Goal: Task Accomplishment & Management: Manage account settings

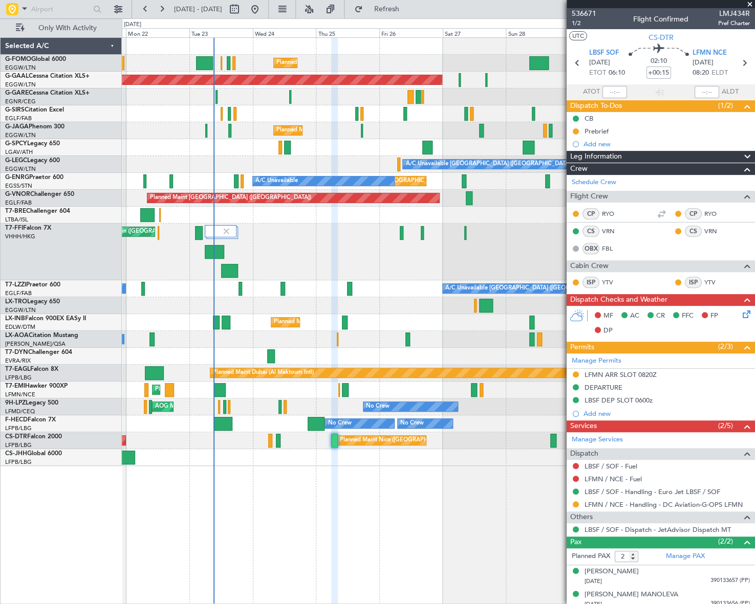
click at [538, 221] on div at bounding box center [438, 215] width 632 height 17
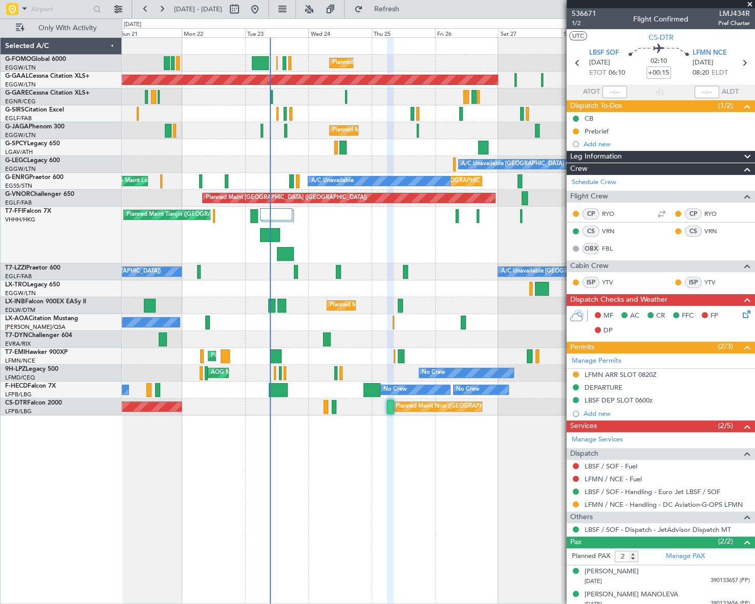
click at [334, 432] on div "Planned Maint London (Luton) Planned Maint Dusseldorf Unplanned Maint London (L…" at bounding box center [438, 320] width 633 height 567
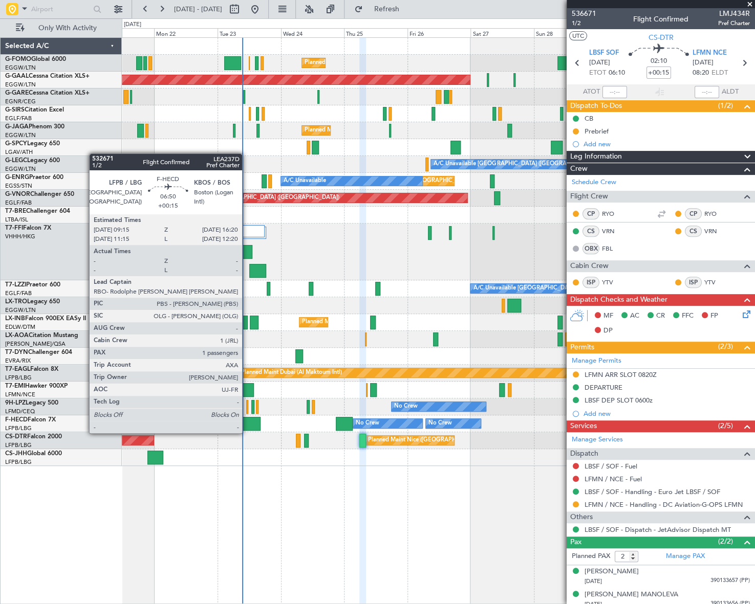
click at [247, 423] on div at bounding box center [250, 424] width 19 height 14
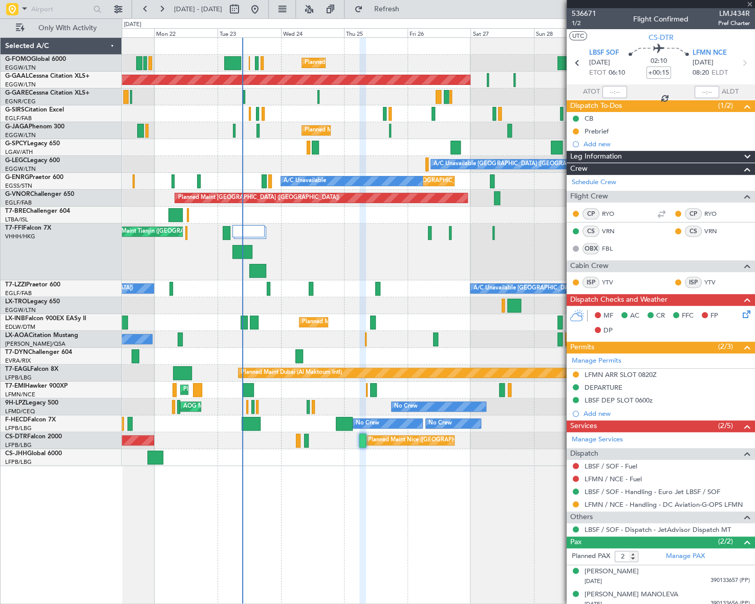
type input "1"
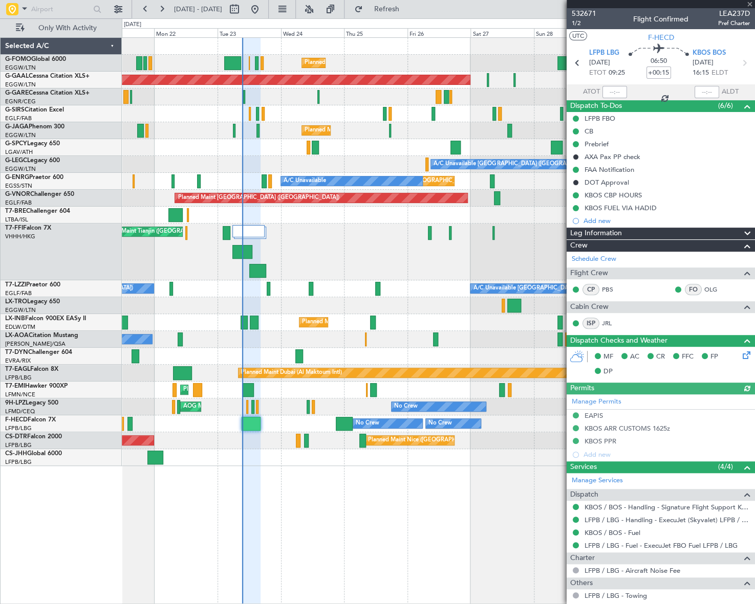
click at [724, 14] on span "LEA237D" at bounding box center [734, 13] width 32 height 11
copy span "LEA237D"
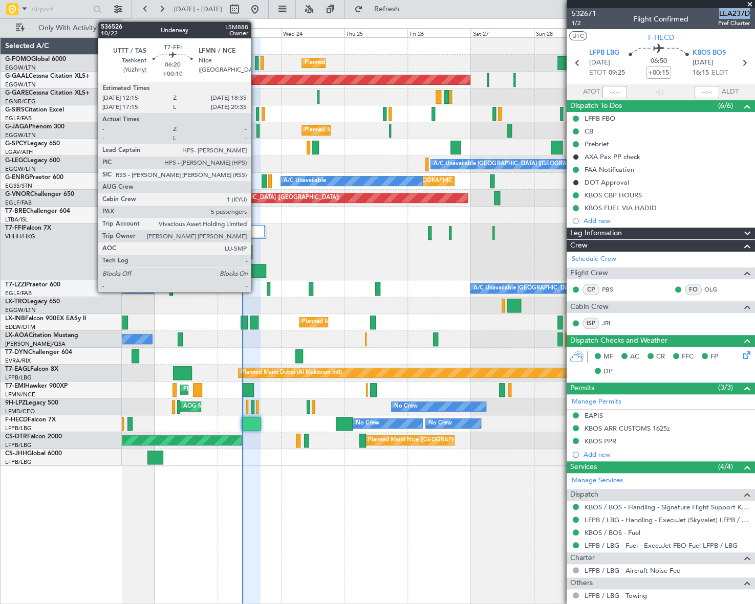
click at [255, 268] on div at bounding box center [257, 271] width 17 height 14
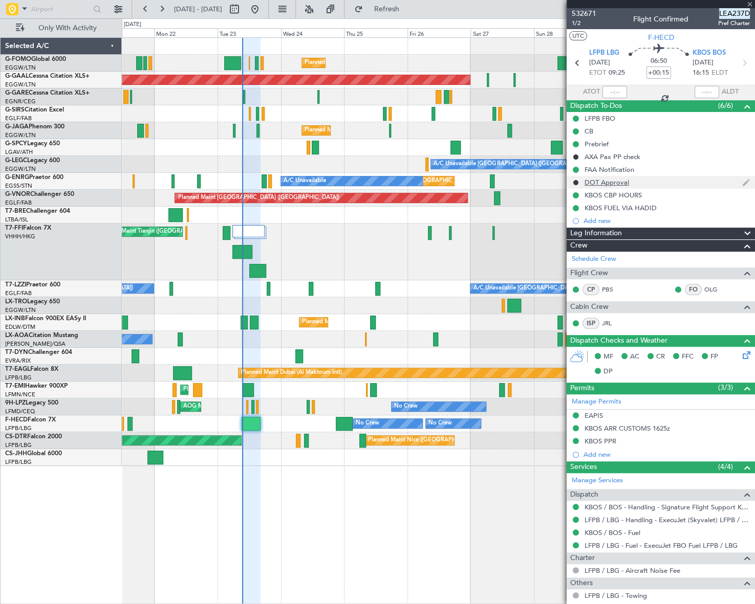
type input "+00:10"
type input "5"
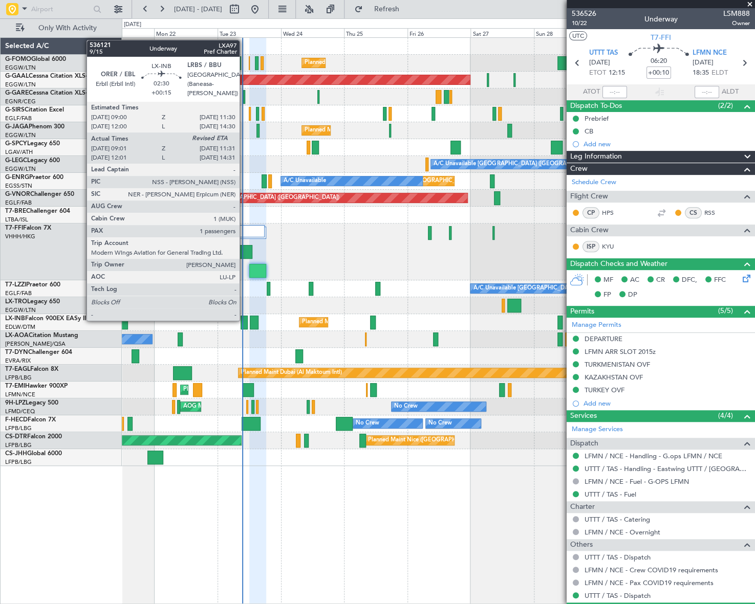
click at [244, 320] on div at bounding box center [243, 323] width 7 height 14
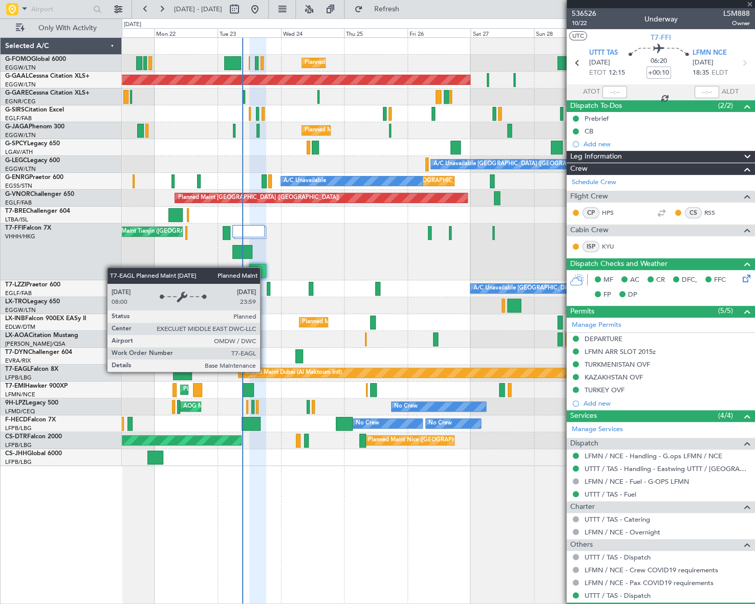
type input "+00:15"
type input "09:01"
type input "1"
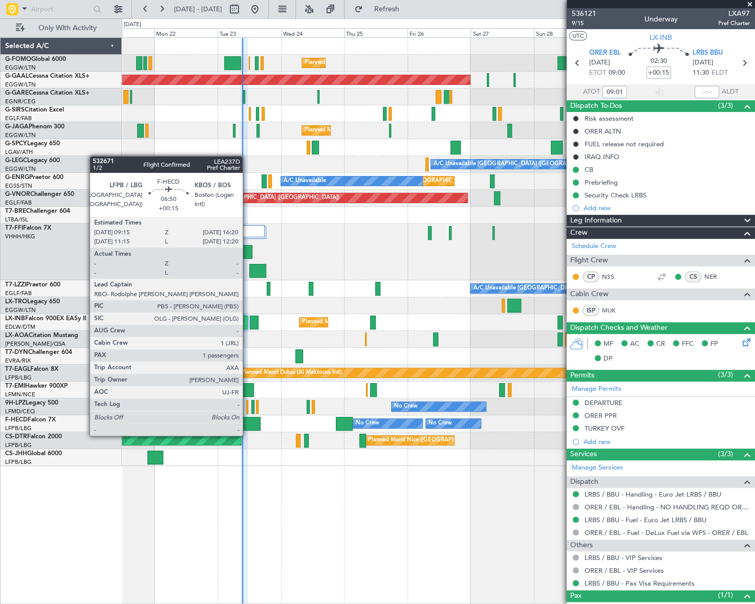
click at [241, 427] on div at bounding box center [250, 424] width 19 height 14
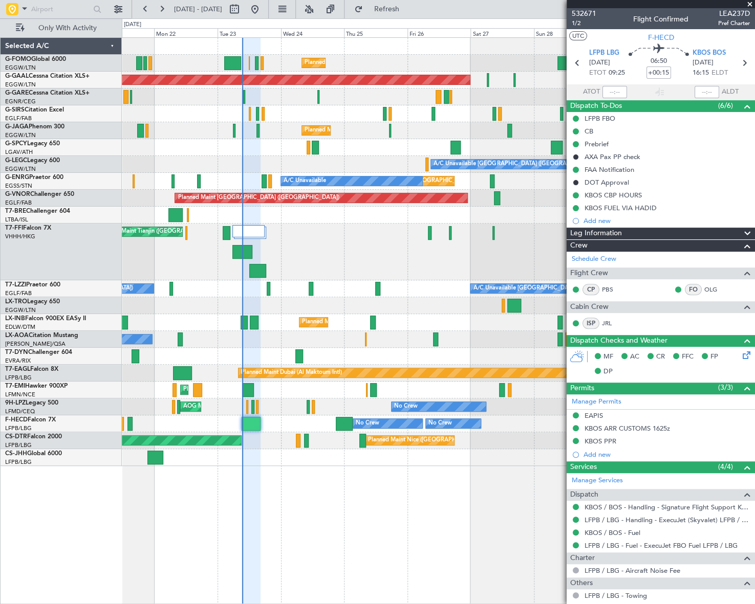
click at [718, 12] on span "LEA237D" at bounding box center [734, 13] width 32 height 11
copy span "LEA237D"
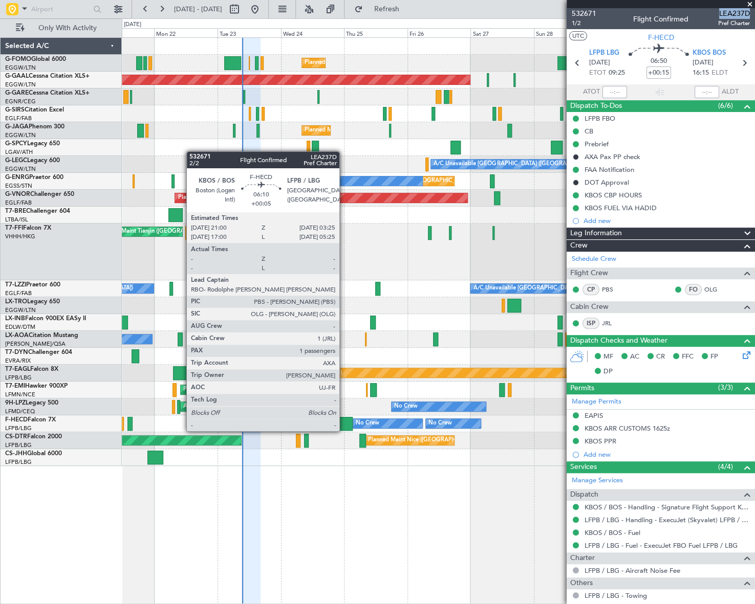
click at [344, 421] on div at bounding box center [344, 424] width 17 height 14
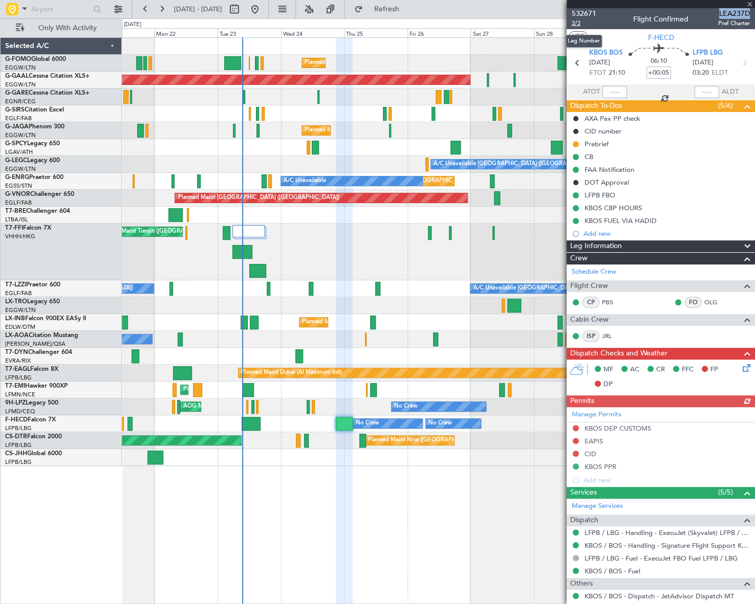
click at [578, 24] on span "2/2" at bounding box center [584, 23] width 25 height 9
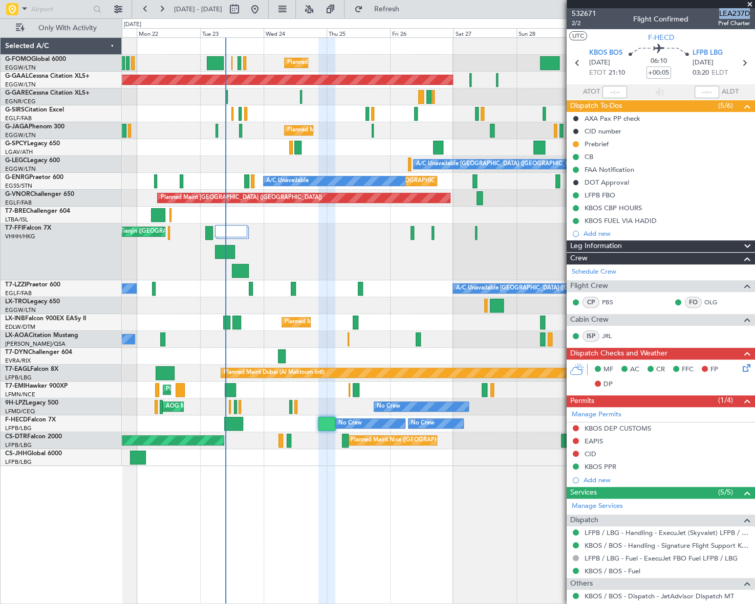
click at [188, 157] on div "Planned Maint London (Luton) Planned Maint Dusseldorf Unplanned Maint London (L…" at bounding box center [438, 252] width 632 height 428
click at [287, 489] on div "Planned Maint London (Luton) Planned Maint Dusseldorf Unplanned Maint London (L…" at bounding box center [438, 320] width 633 height 567
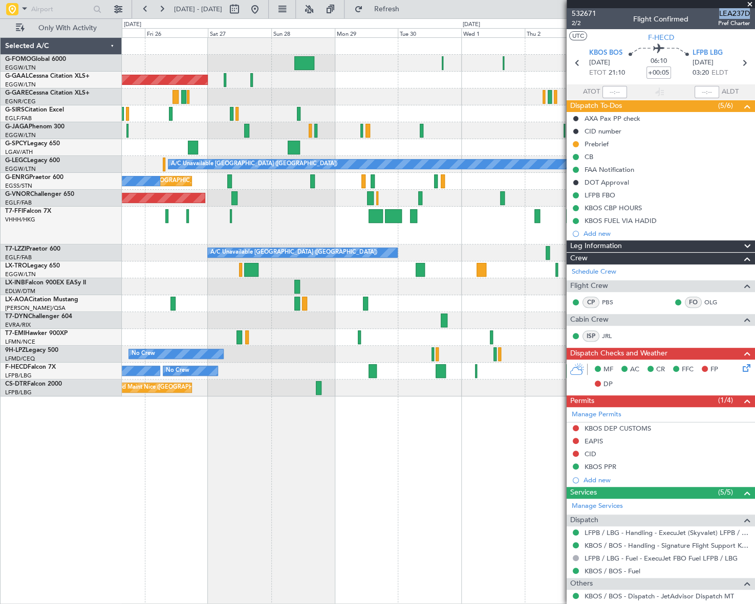
click at [288, 486] on div "Planned Maint London (Luton) Planned Maint Dusseldorf Owner Planned Maint Londo…" at bounding box center [438, 320] width 633 height 567
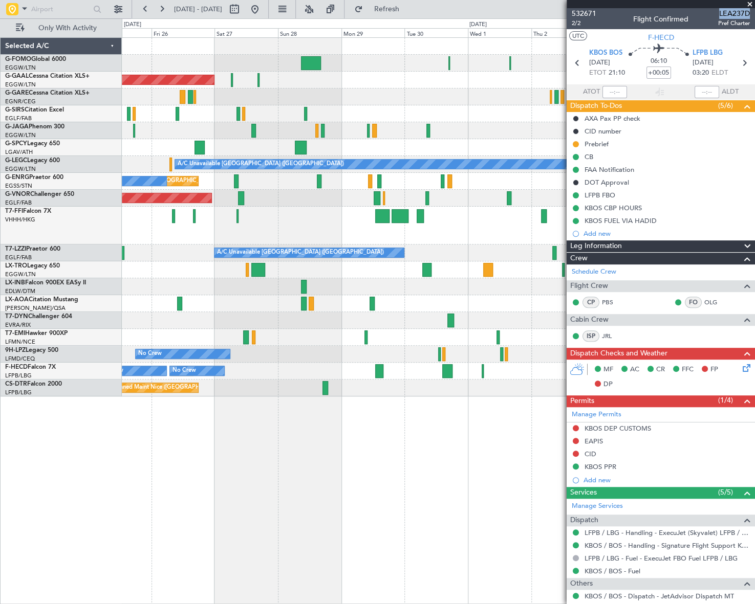
click at [347, 437] on div "Planned Maint London (Luton) Planned Maint Dusseldorf Owner Planned Maint Londo…" at bounding box center [438, 320] width 633 height 567
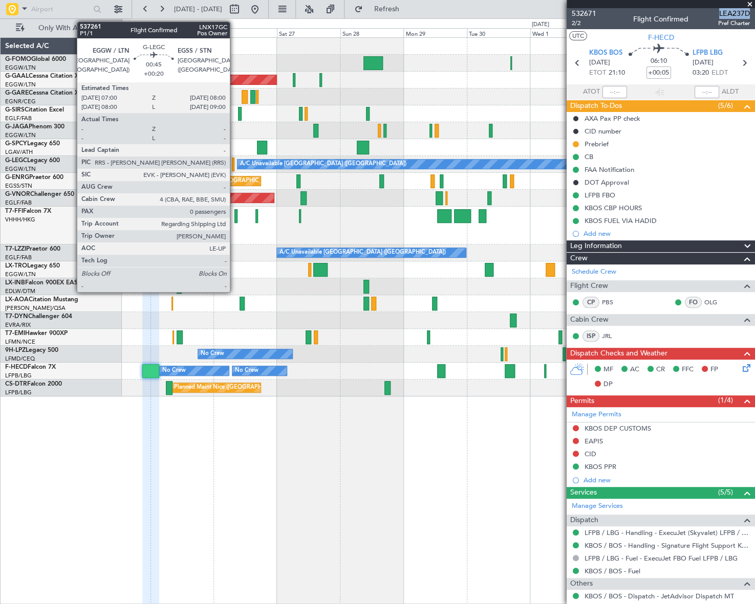
click at [234, 167] on div at bounding box center [233, 165] width 3 height 14
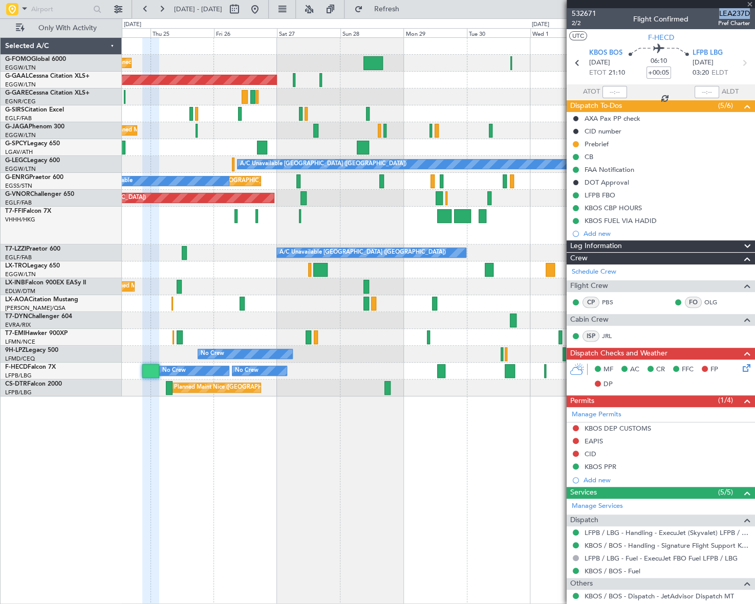
type input "+00:20"
type input "0"
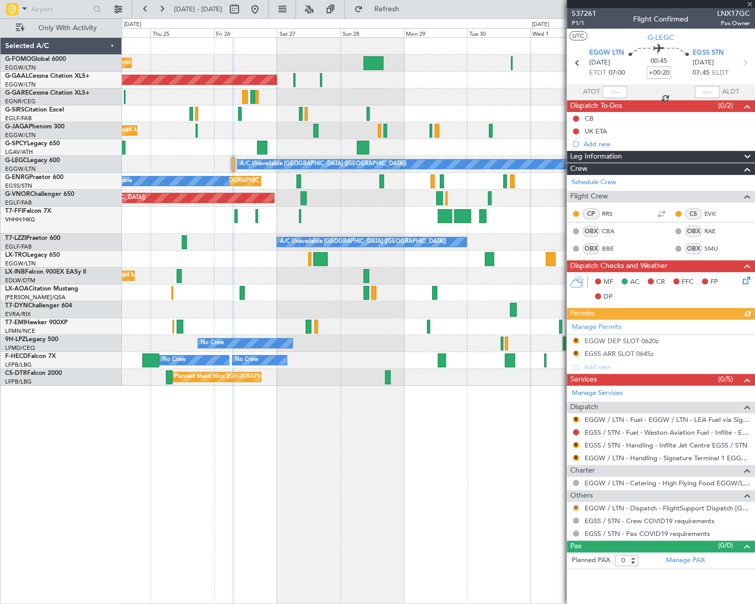
click at [576, 506] on button "R" at bounding box center [576, 508] width 6 height 6
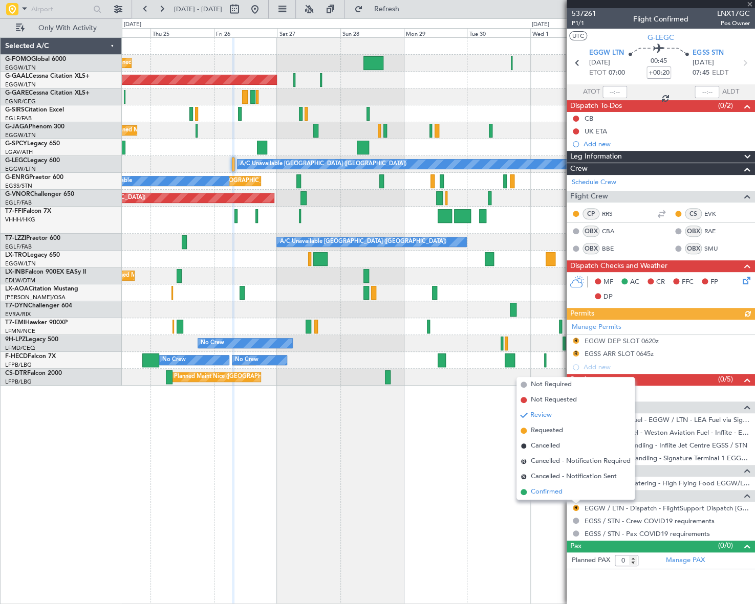
click at [547, 493] on span "Confirmed" at bounding box center [547, 492] width 32 height 10
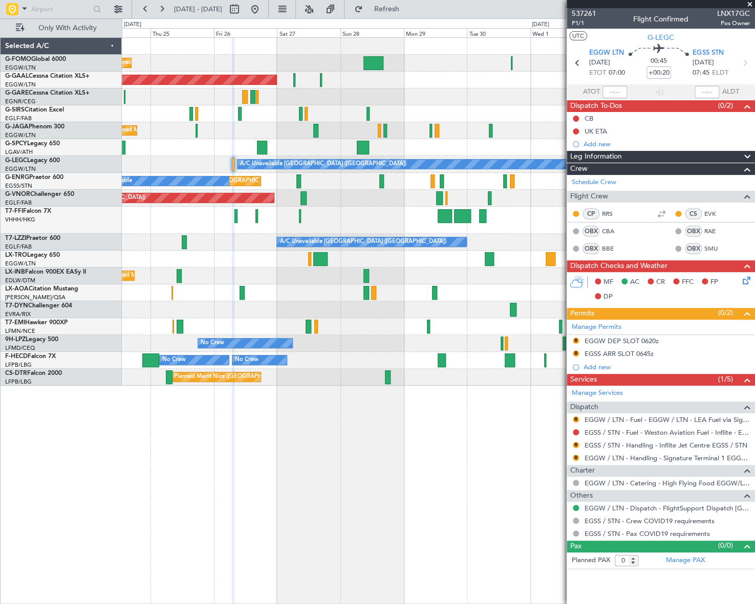
drag, startPoint x: 574, startPoint y: 420, endPoint x: 576, endPoint y: 426, distance: 6.0
click at [574, 420] on button "R" at bounding box center [576, 419] width 6 height 6
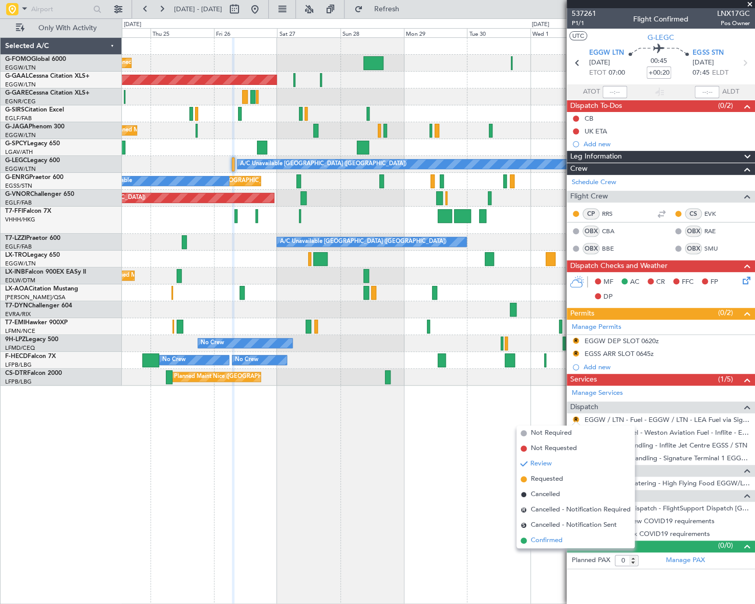
click at [542, 541] on span "Confirmed" at bounding box center [547, 541] width 32 height 10
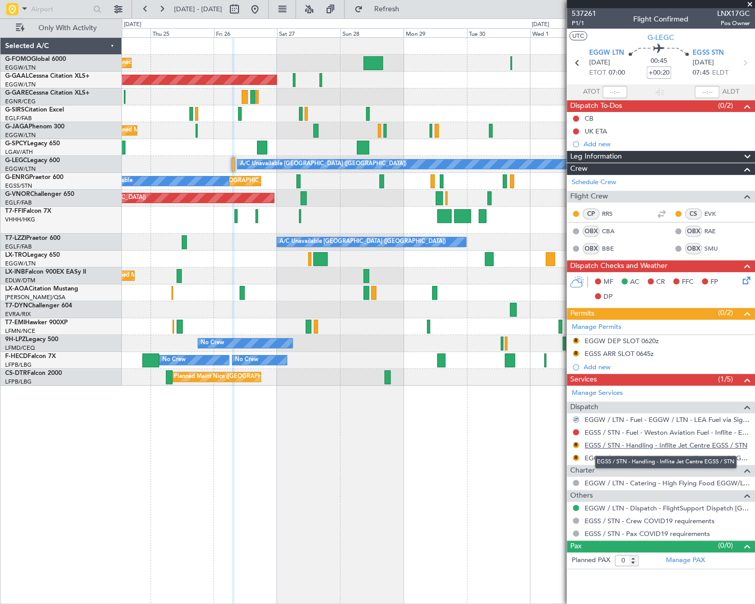
click at [648, 445] on link "EGSS / STN - Handling - Inflite Jet Centre EGSS / STN" at bounding box center [665, 445] width 163 height 9
click at [576, 457] on button "R" at bounding box center [576, 458] width 6 height 6
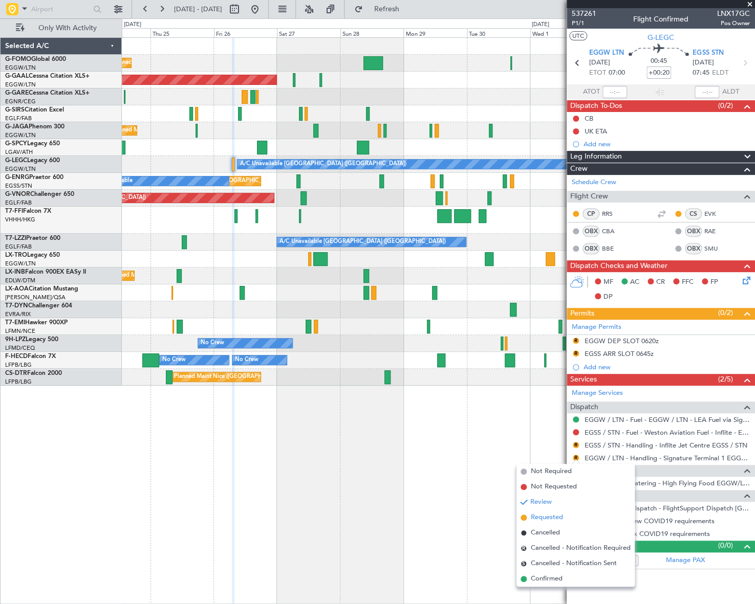
click at [540, 522] on span "Requested" at bounding box center [547, 518] width 32 height 10
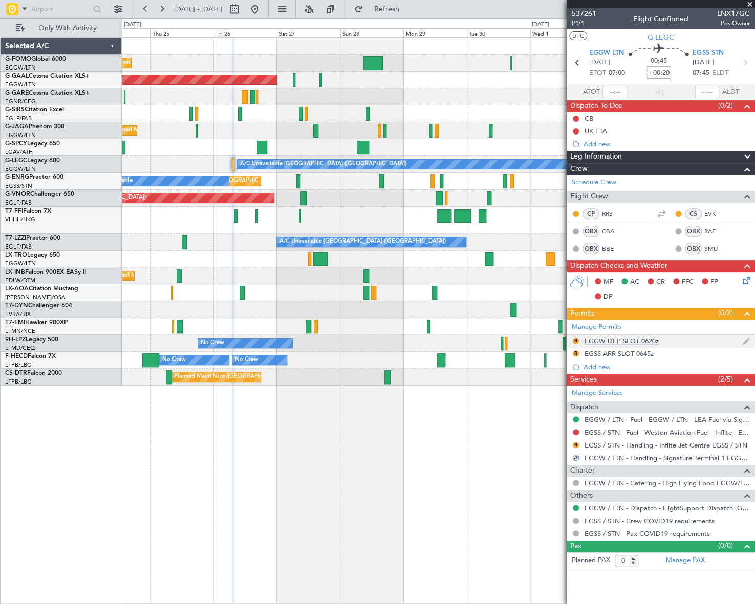
click at [637, 342] on div "EGGW DEP SLOT 0620z" at bounding box center [621, 341] width 74 height 9
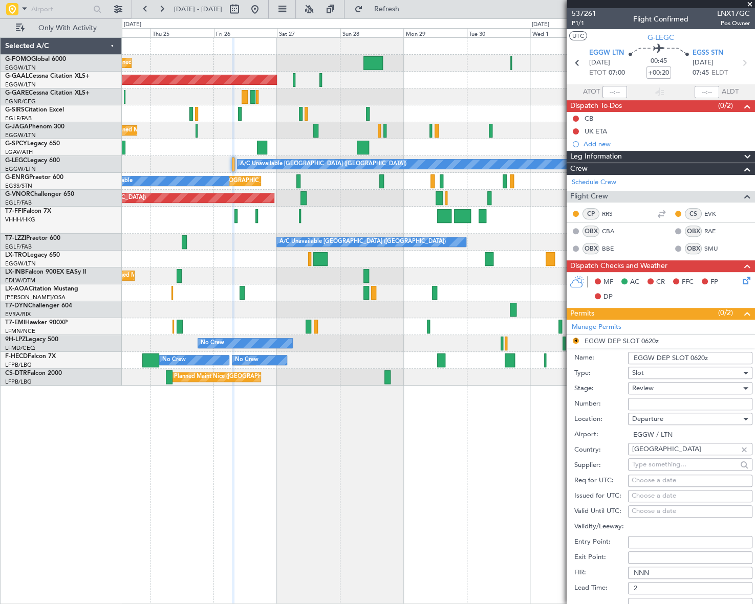
drag, startPoint x: 705, startPoint y: 354, endPoint x: 690, endPoint y: 356, distance: 14.9
click at [690, 356] on input "EGGW DEP SLOT 0620z" at bounding box center [690, 358] width 124 height 12
type input "EGGW DEP SLOT 0700Z"
click at [689, 384] on div "Review" at bounding box center [686, 388] width 109 height 15
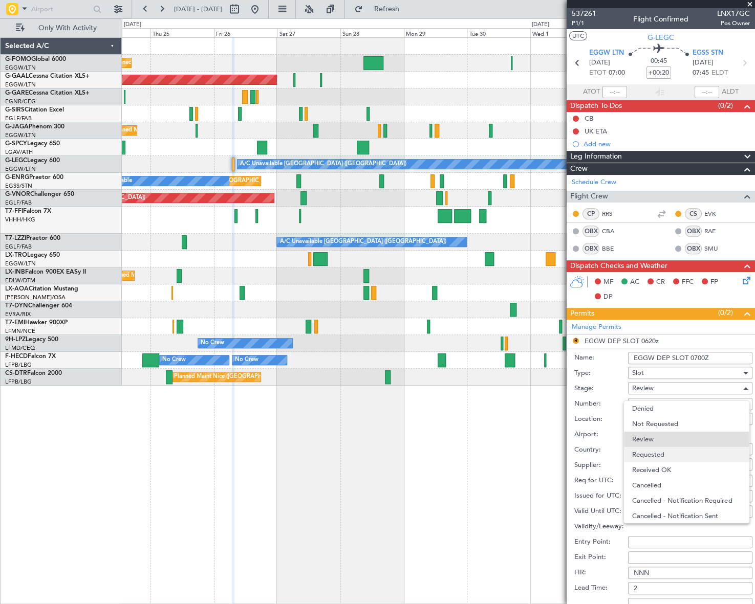
click at [663, 453] on span "Requested" at bounding box center [686, 454] width 108 height 15
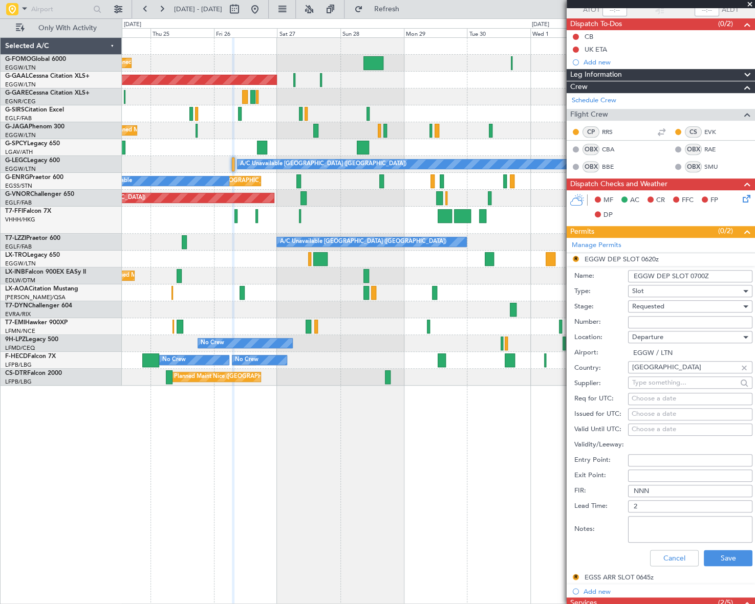
scroll to position [139, 0]
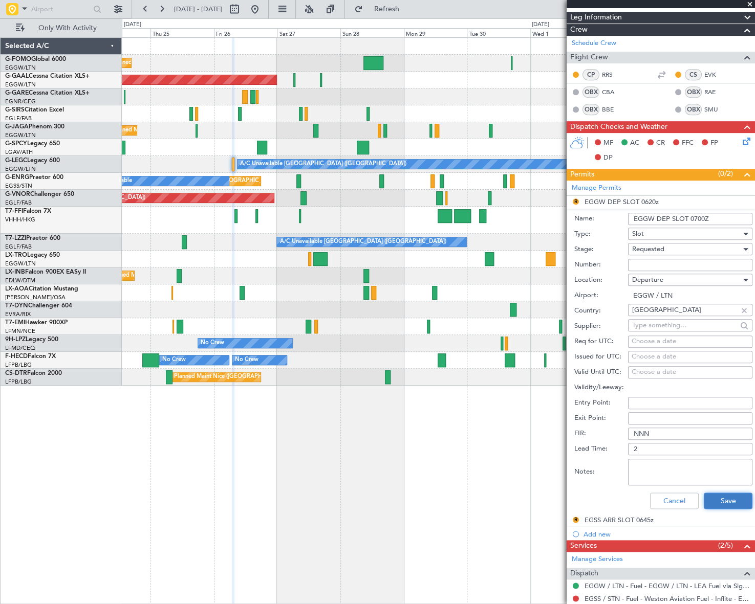
click at [732, 498] on button "Save" at bounding box center [728, 501] width 49 height 16
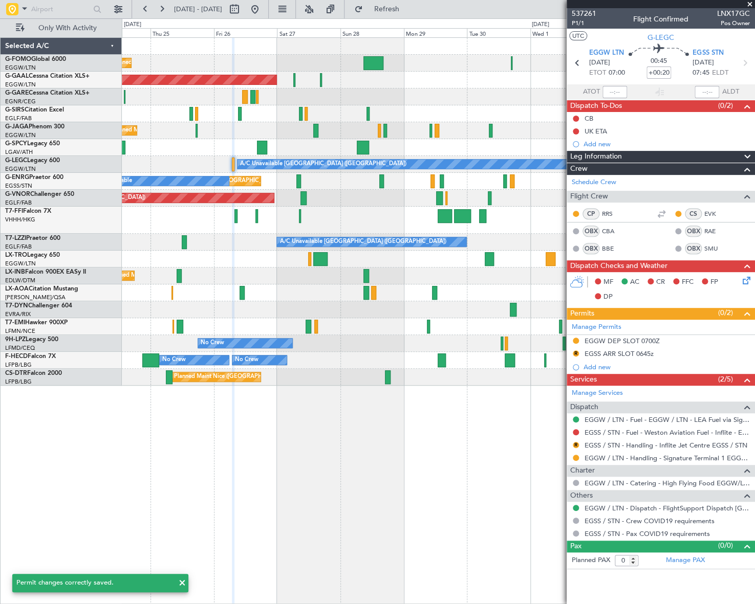
scroll to position [0, 0]
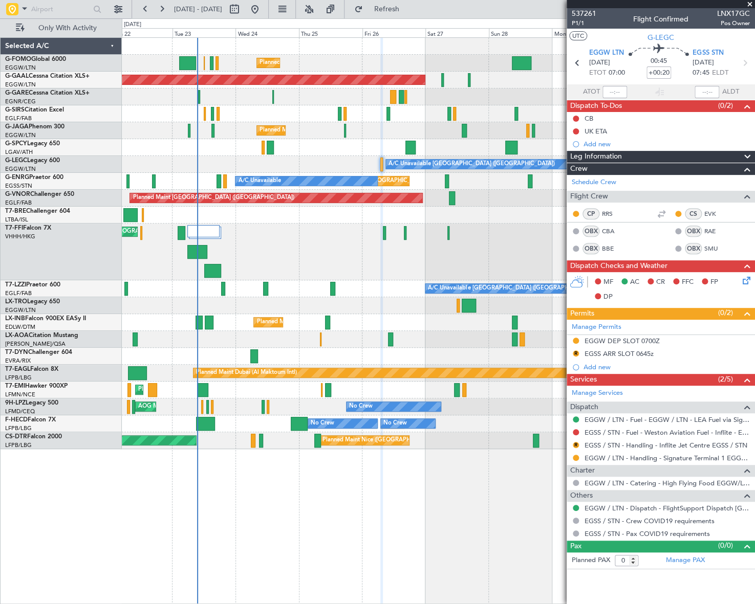
click at [650, 351] on div "EGSS ARR SLOT 0645z" at bounding box center [618, 353] width 69 height 9
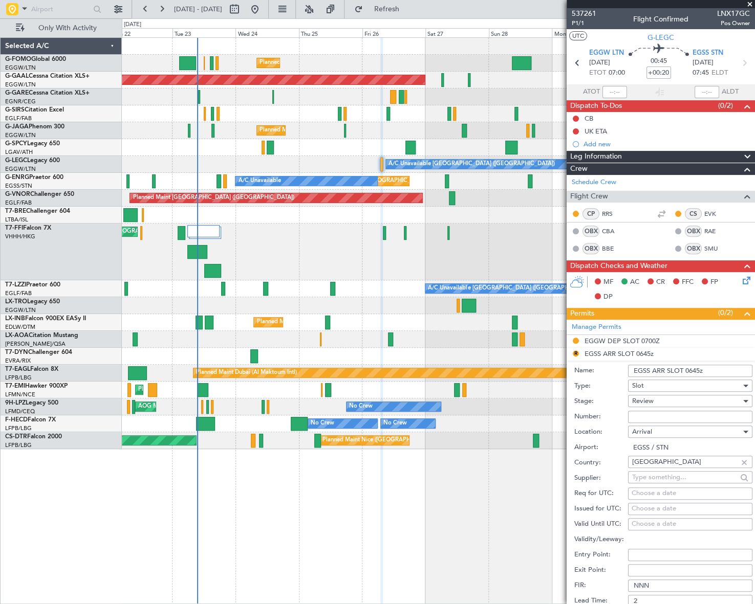
click at [692, 370] on input "EGSS ARR SLOT 0645z" at bounding box center [690, 371] width 124 height 12
type input "EGSS ARR SLOT 0745z"
click at [661, 402] on div "Review" at bounding box center [686, 400] width 109 height 15
click at [665, 470] on span "Requested" at bounding box center [686, 467] width 108 height 15
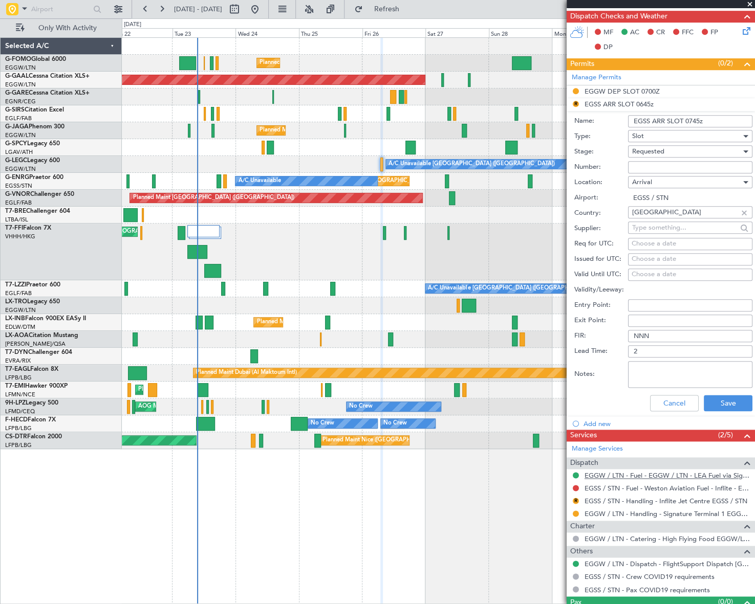
scroll to position [269, 0]
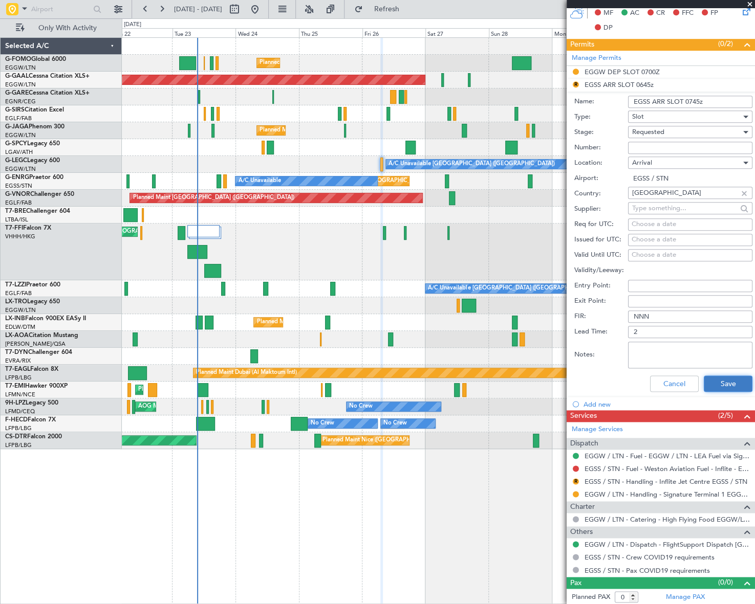
click at [721, 385] on button "Save" at bounding box center [728, 384] width 49 height 16
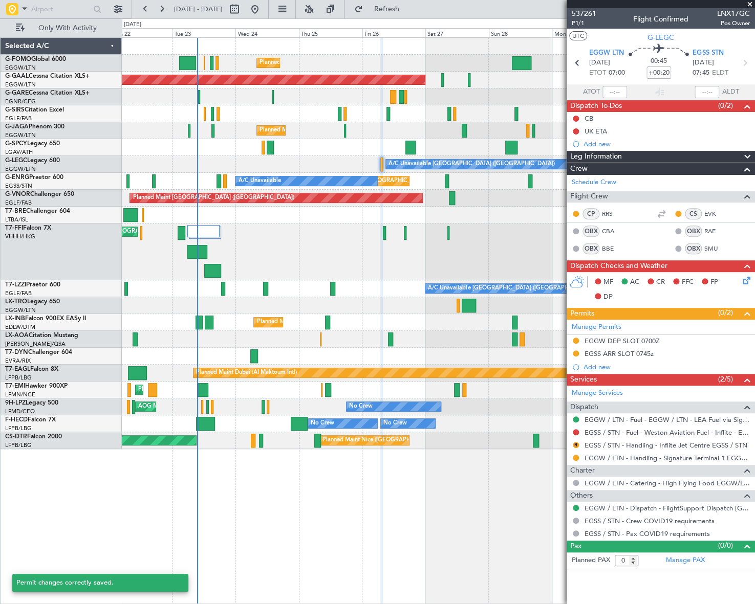
scroll to position [0, 0]
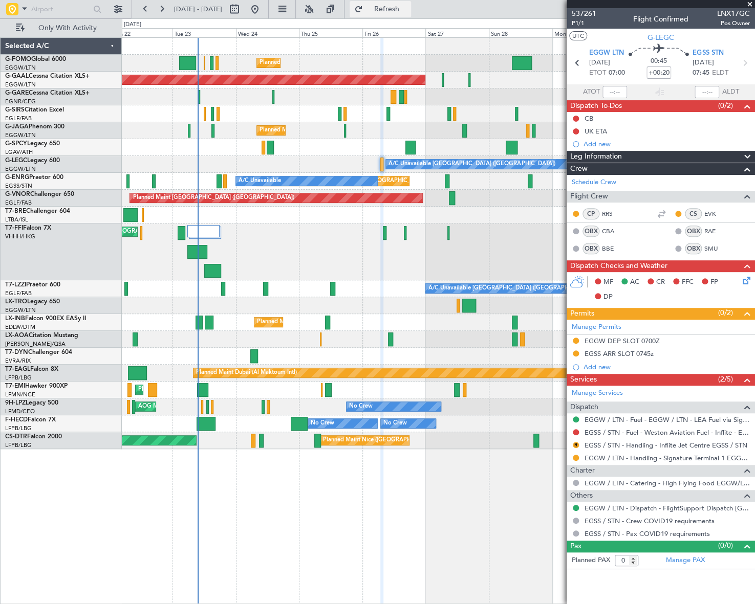
click at [408, 9] on span "Refresh" at bounding box center [386, 9] width 43 height 7
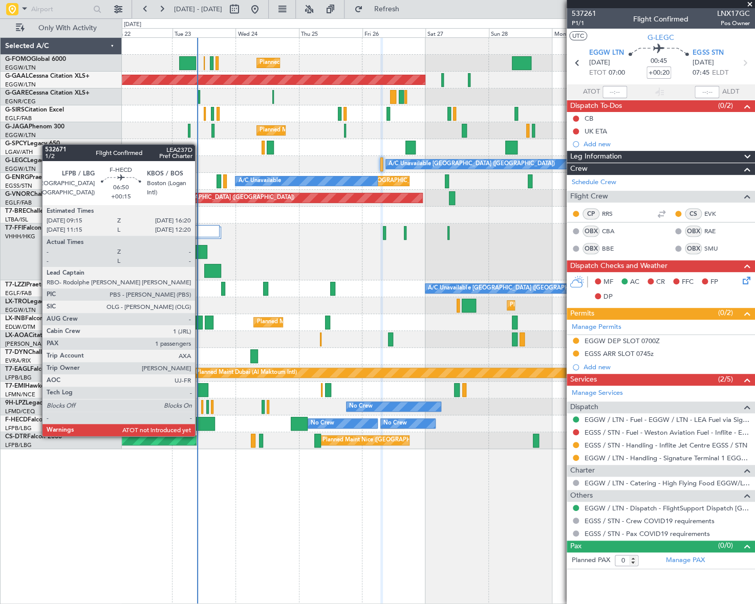
click at [200, 426] on div at bounding box center [205, 424] width 19 height 14
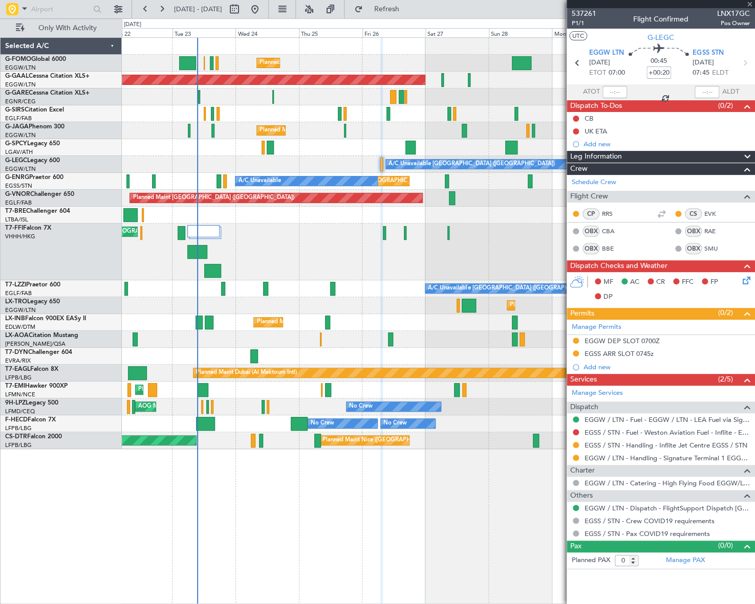
type input "+00:15"
type input "1"
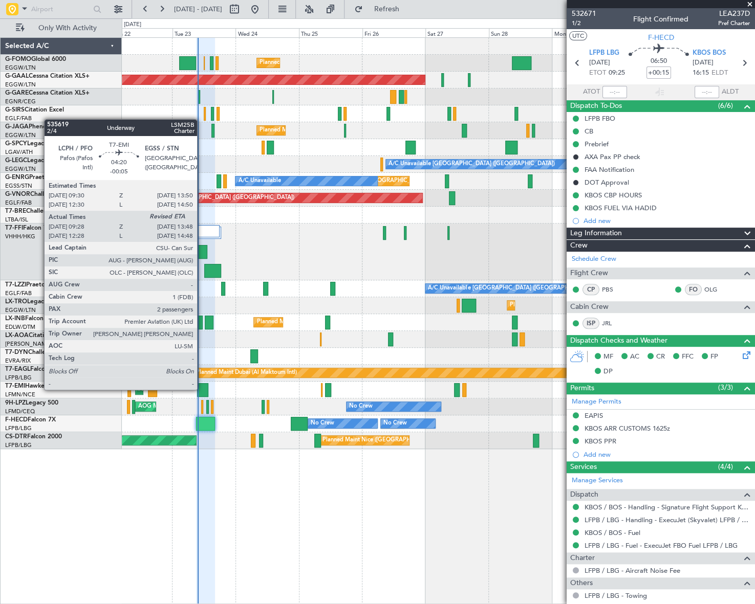
click at [202, 389] on div at bounding box center [203, 390] width 12 height 14
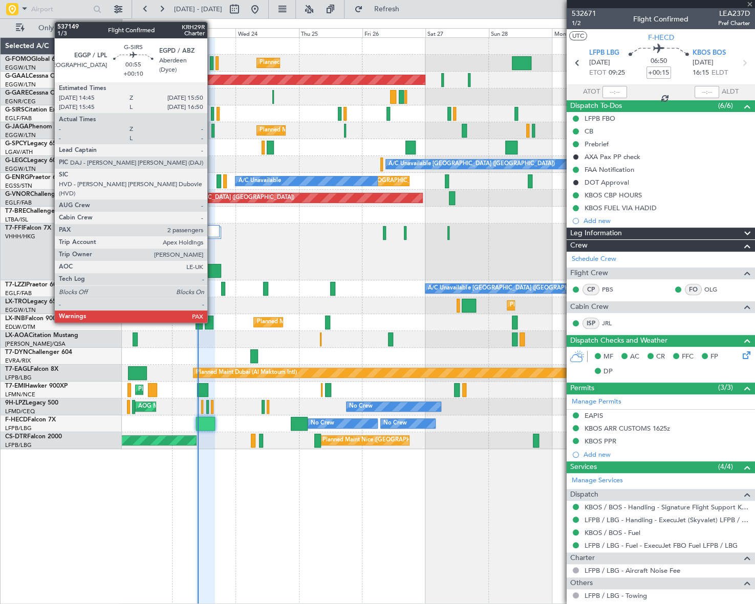
type input "-00:05"
type input "09:28"
type input "2"
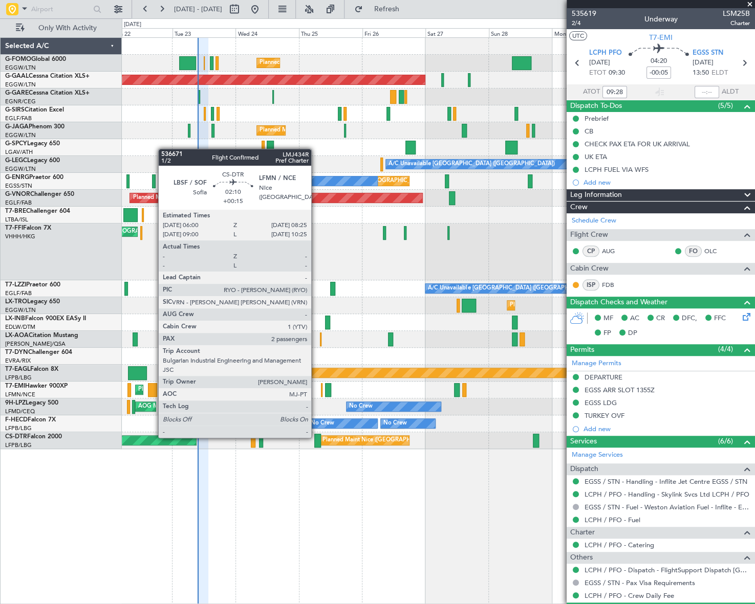
click at [316, 437] on div at bounding box center [317, 441] width 7 height 14
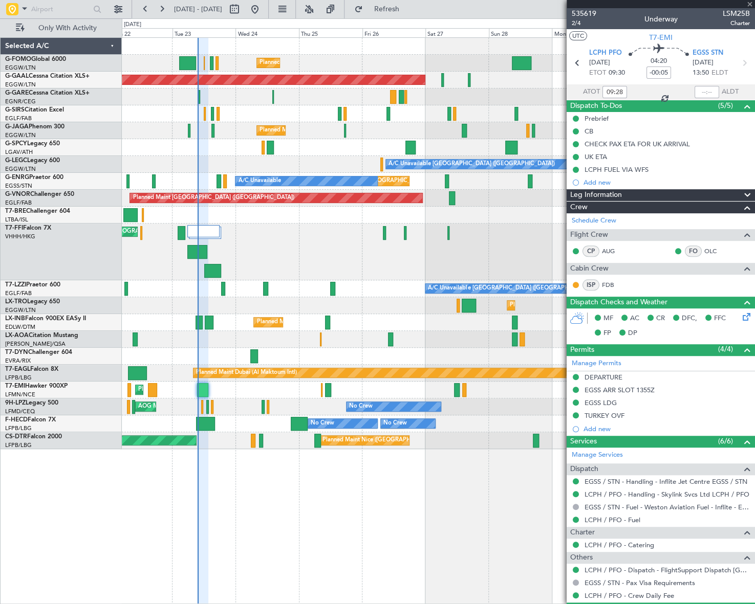
type input "+00:15"
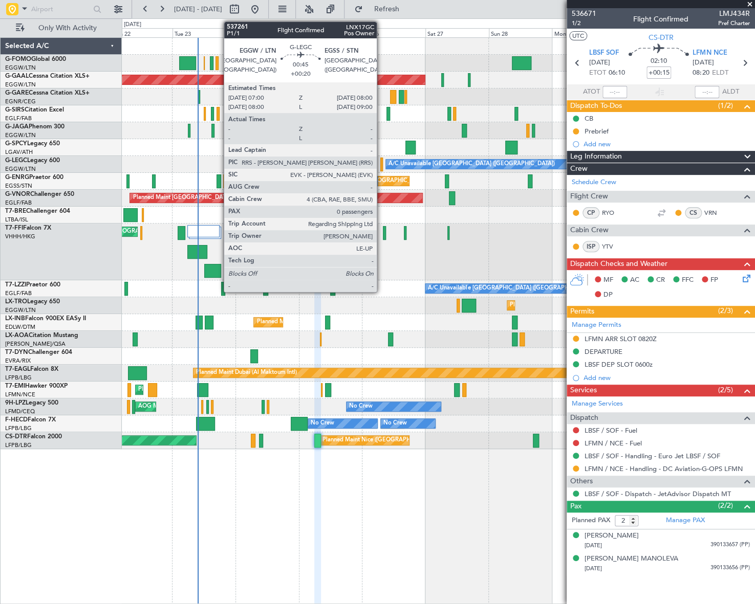
click at [381, 160] on div at bounding box center [381, 165] width 3 height 14
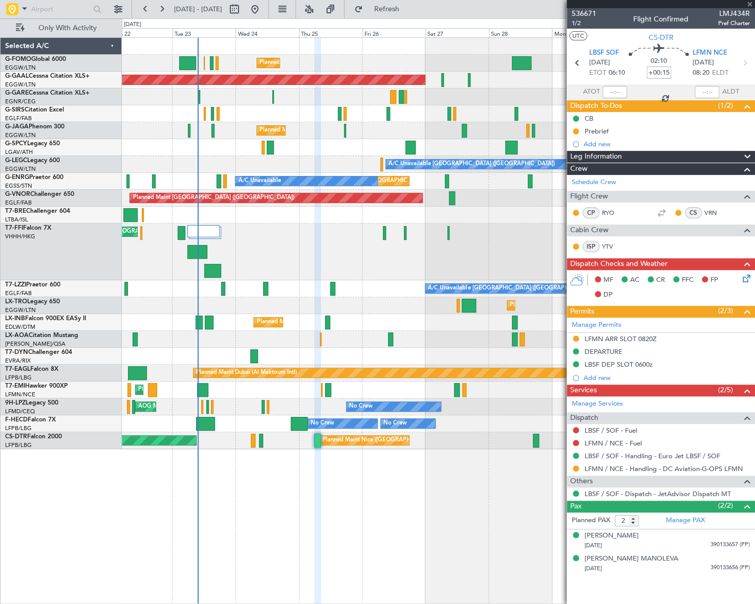
type input "+00:20"
type input "0"
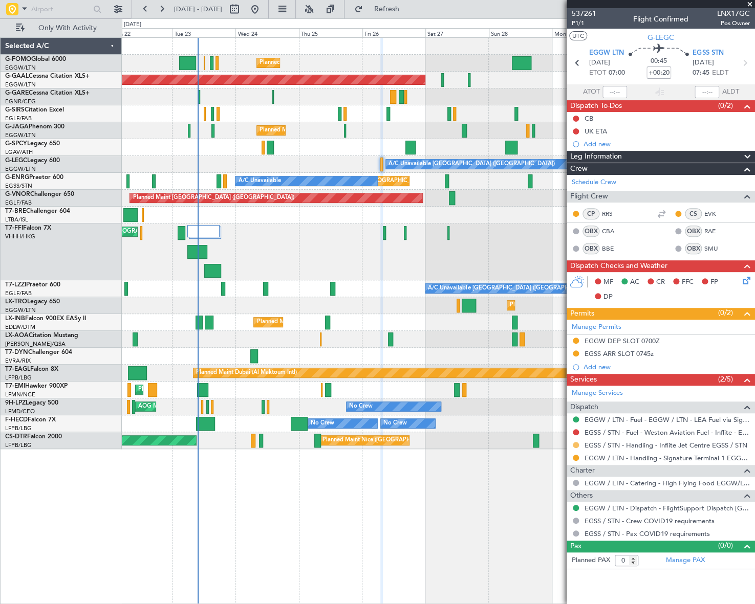
click at [576, 443] on button at bounding box center [576, 445] width 6 height 6
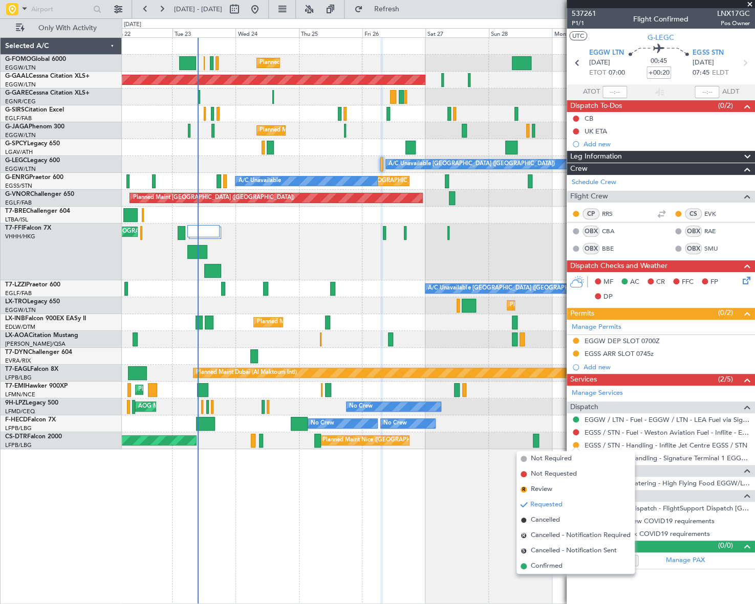
click at [549, 568] on span "Confirmed" at bounding box center [547, 566] width 32 height 10
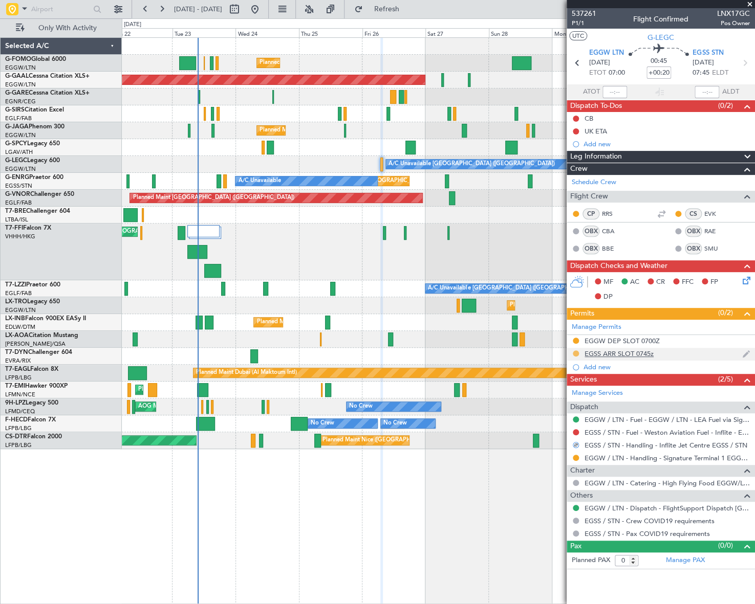
click at [576, 354] on button at bounding box center [576, 353] width 6 height 6
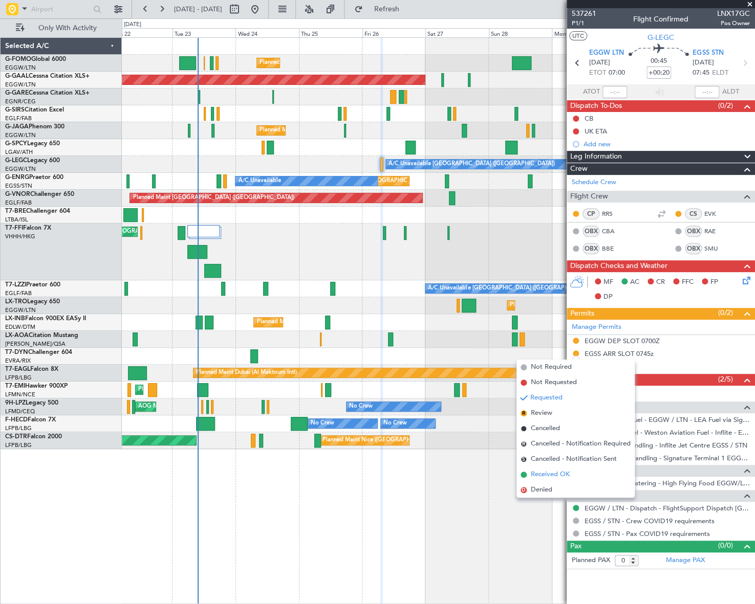
click at [552, 474] on span "Received OK" at bounding box center [550, 475] width 39 height 10
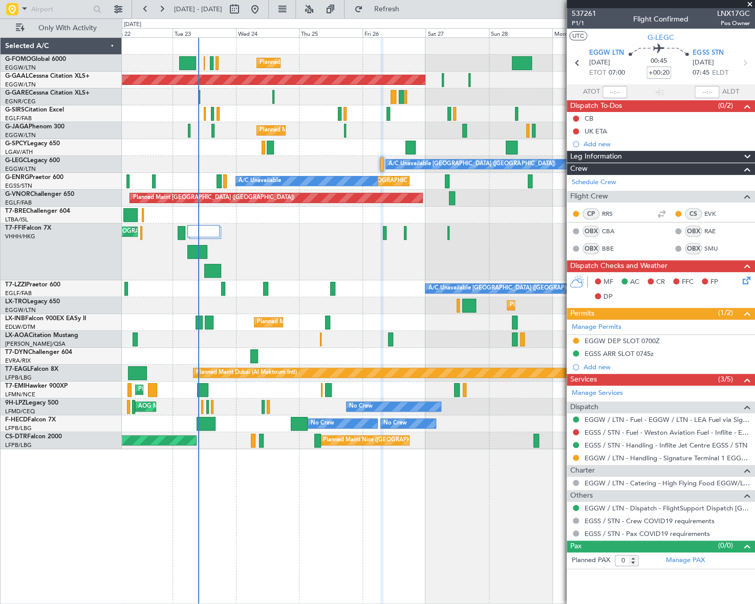
click at [159, 152] on div at bounding box center [438, 147] width 632 height 17
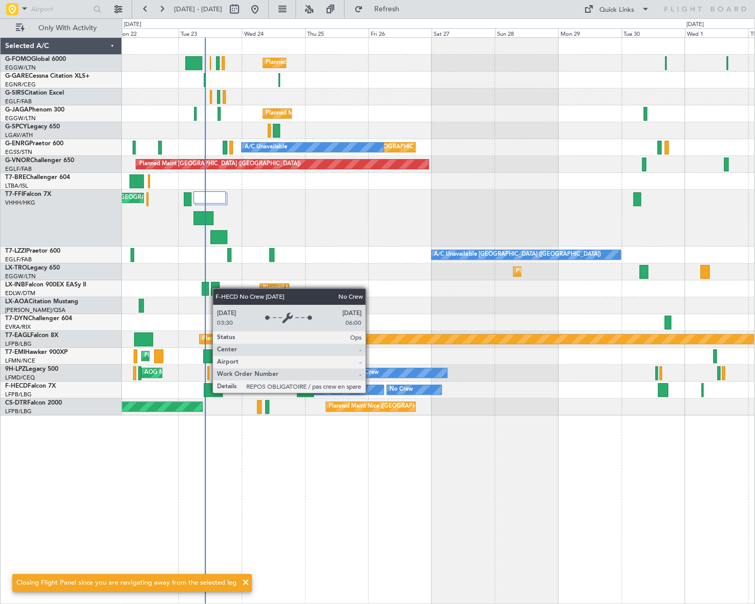
click at [383, 392] on div "No Crew" at bounding box center [348, 389] width 69 height 9
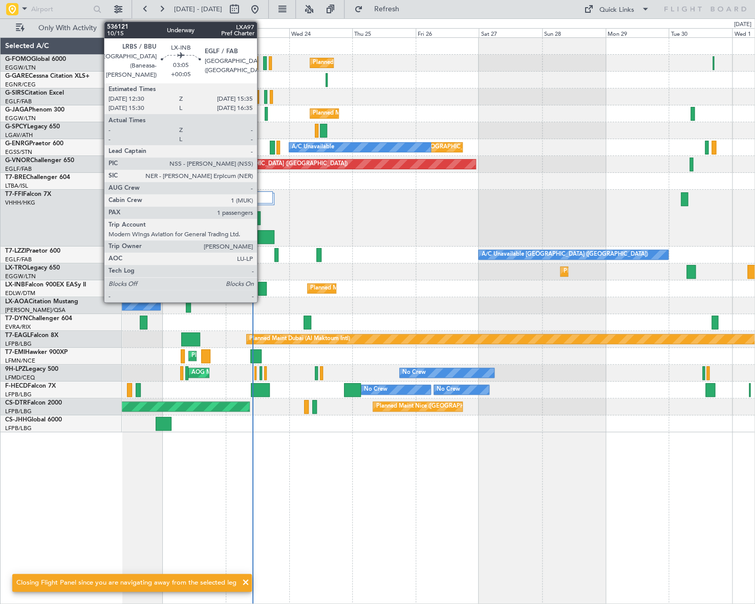
click at [261, 286] on div at bounding box center [262, 289] width 8 height 14
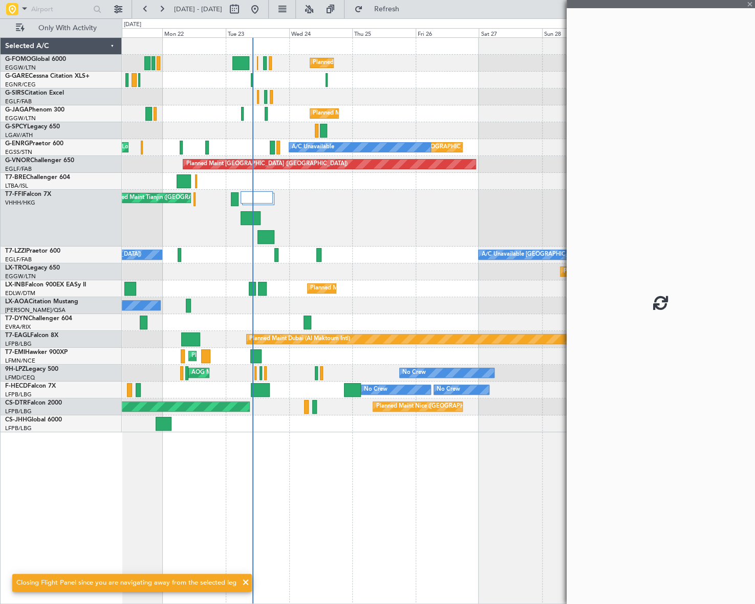
click at [520, 480] on div "Planned Maint London (Luton) Unplanned Maint London (Luton) Planned Maint Londo…" at bounding box center [438, 320] width 633 height 567
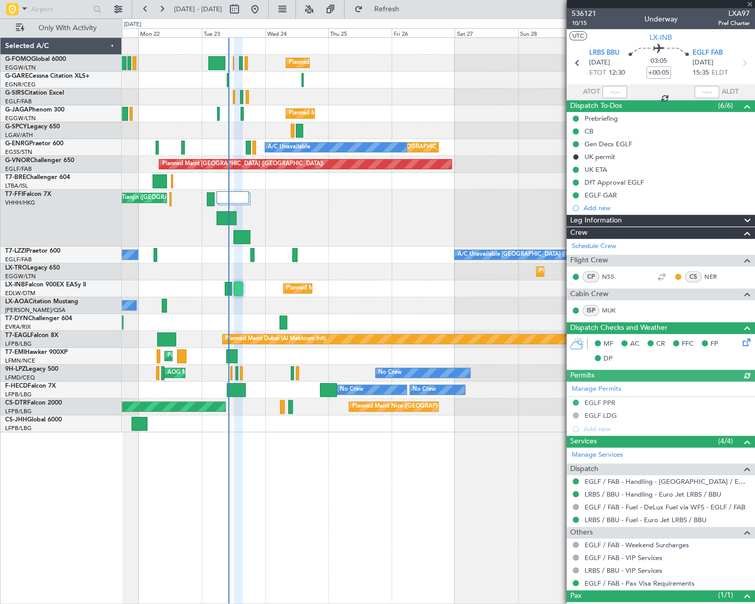
click at [321, 530] on div "Planned Maint London (Luton) Unplanned Maint London (Luton) Planned Maint Londo…" at bounding box center [438, 320] width 633 height 567
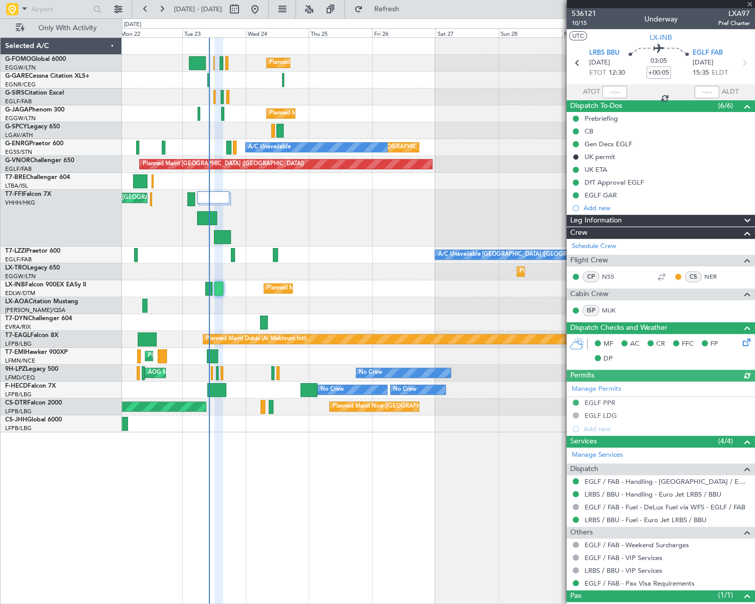
click at [293, 525] on div "Planned Maint London (Luton) Unplanned Maint London (Luton) Planned Maint Londo…" at bounding box center [438, 320] width 633 height 567
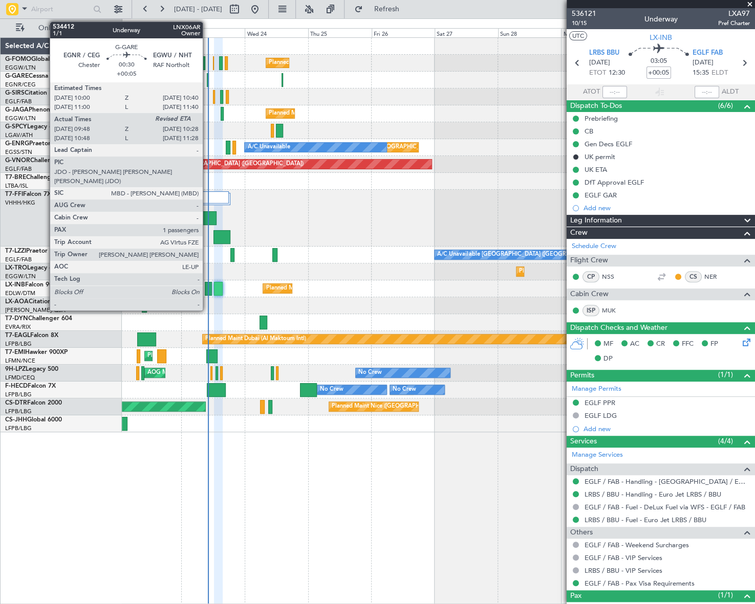
click at [207, 78] on div at bounding box center [208, 80] width 2 height 14
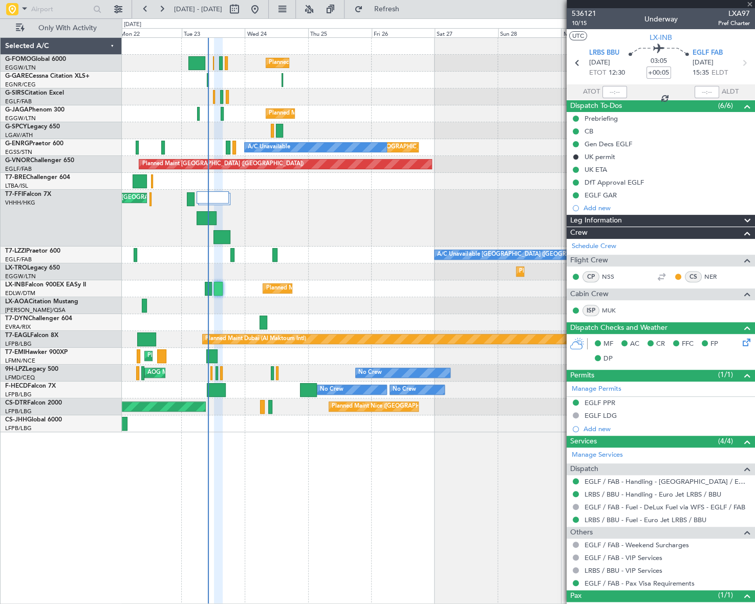
type input "09:48"
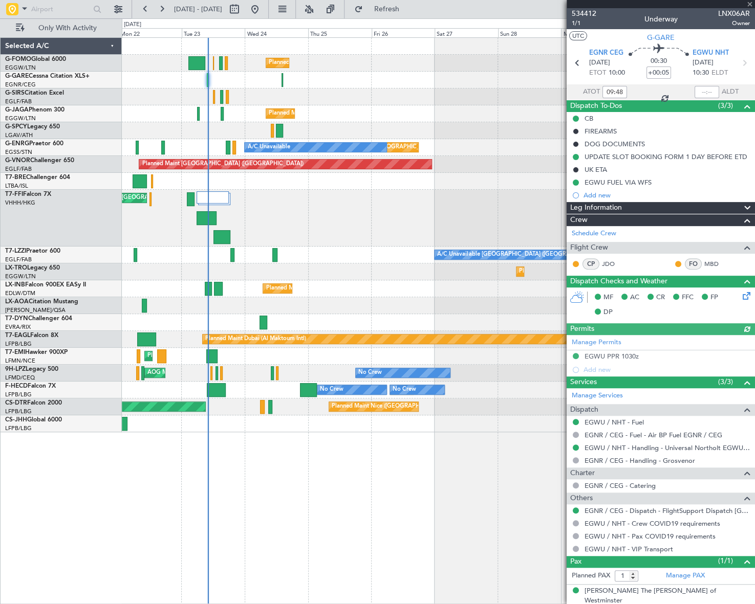
click at [727, 14] on span "LNX06AR" at bounding box center [734, 13] width 32 height 11
click at [727, 15] on span "LNX06AR" at bounding box center [734, 13] width 32 height 11
copy span "LNX06AR"
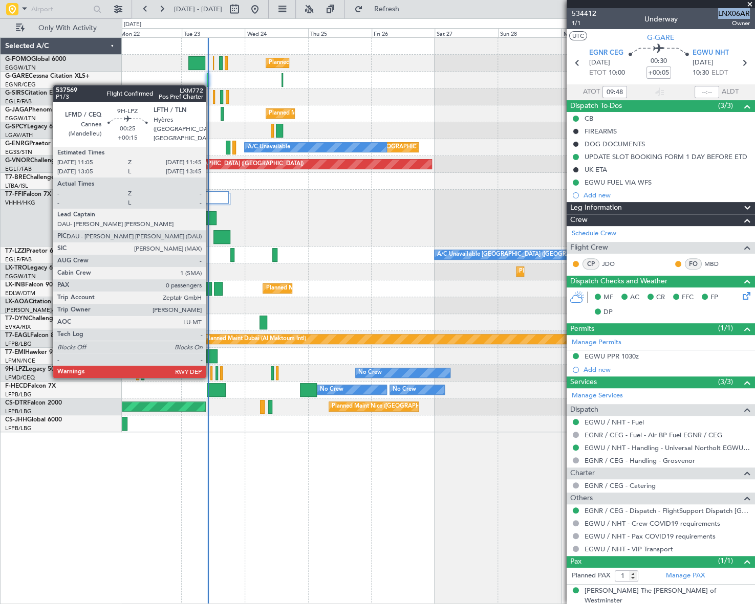
click at [210, 367] on div at bounding box center [211, 373] width 2 height 14
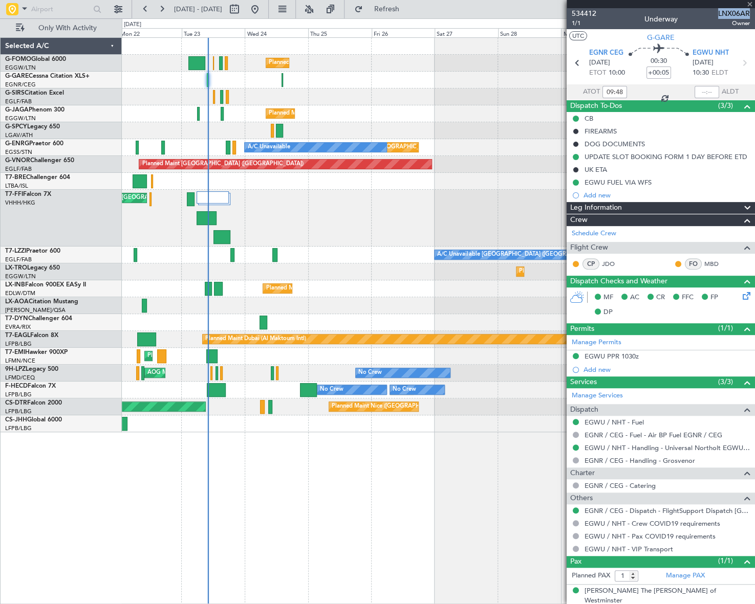
type input "+00:15"
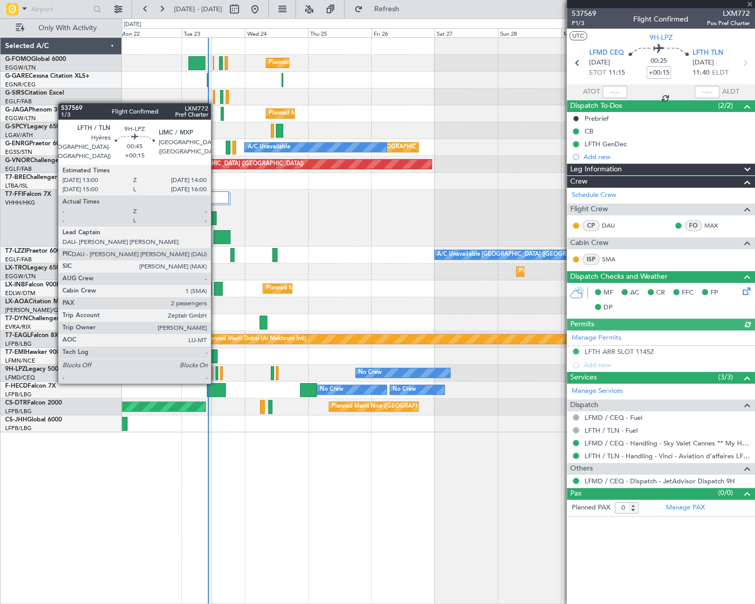
click at [215, 372] on div at bounding box center [216, 373] width 3 height 14
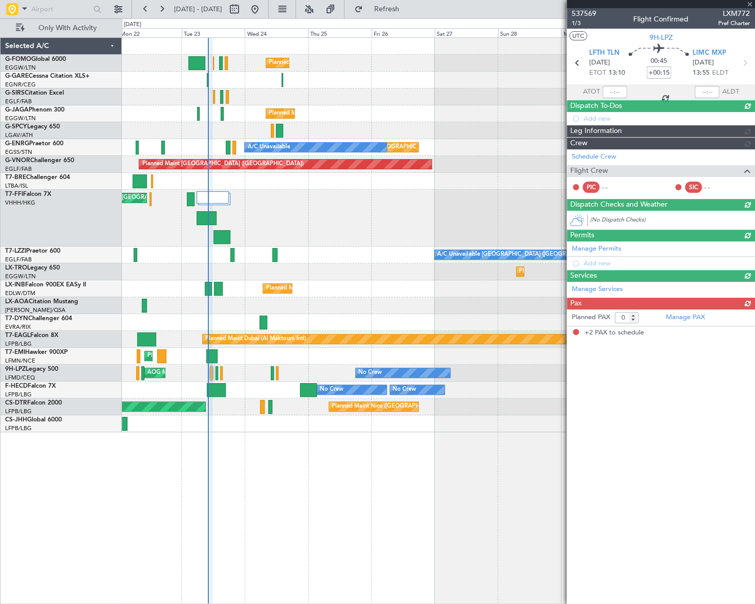
type input "2"
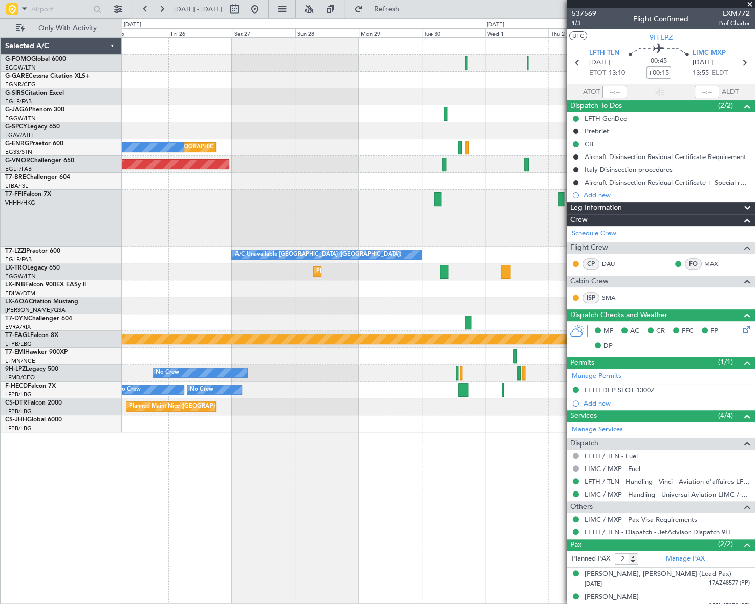
click at [209, 348] on div "Planned Maint London (Luton) Planned Maint London (Luton) Unplanned Maint Londo…" at bounding box center [438, 235] width 632 height 394
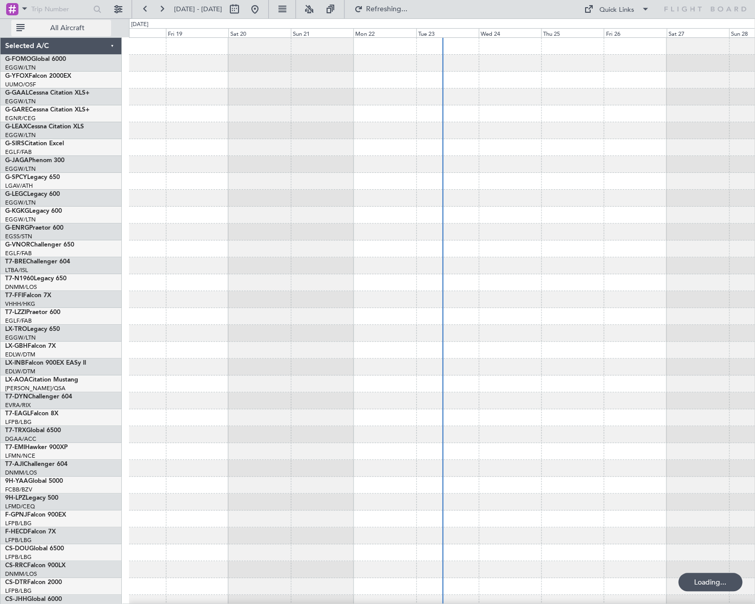
click at [66, 30] on span "All Aircraft" at bounding box center [67, 28] width 81 height 7
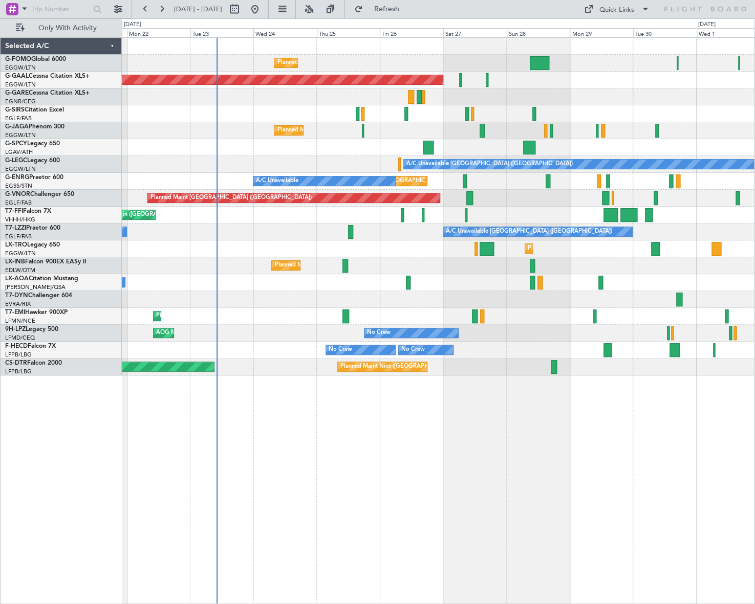
click at [280, 379] on div "Planned Maint London (Luton) Planned Maint Dusseldorf Owner Unplanned Maint Lon…" at bounding box center [438, 320] width 632 height 567
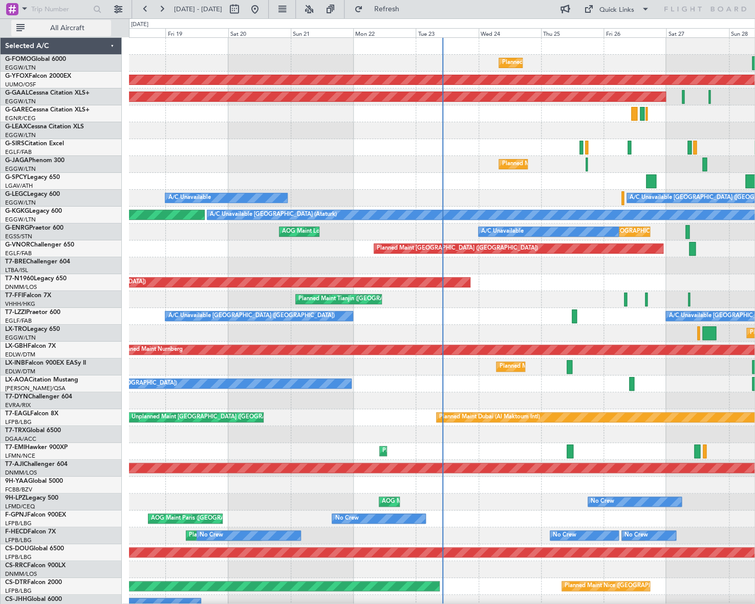
click at [90, 30] on span "All Aircraft" at bounding box center [67, 28] width 81 height 7
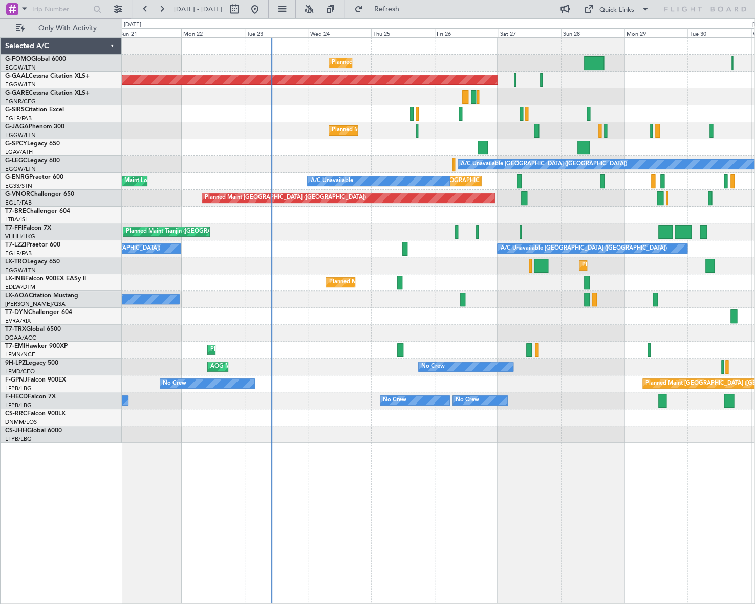
click at [242, 233] on div "Planned Maint Tianjin ([GEOGRAPHIC_DATA])" at bounding box center [438, 232] width 632 height 17
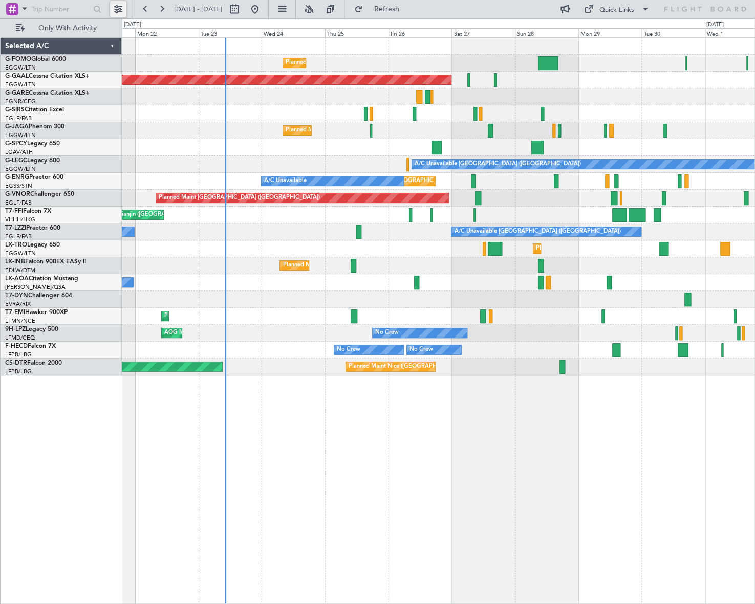
click at [115, 7] on button at bounding box center [118, 9] width 16 height 16
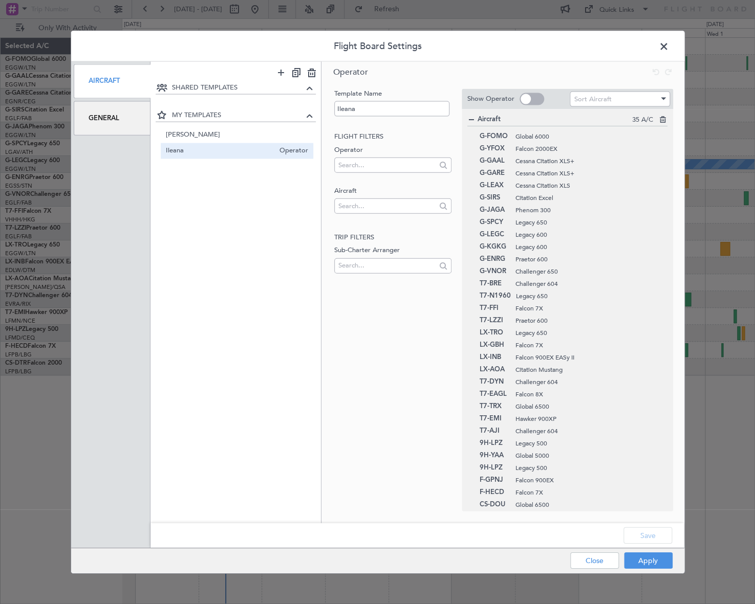
click at [113, 119] on div "General" at bounding box center [112, 118] width 77 height 34
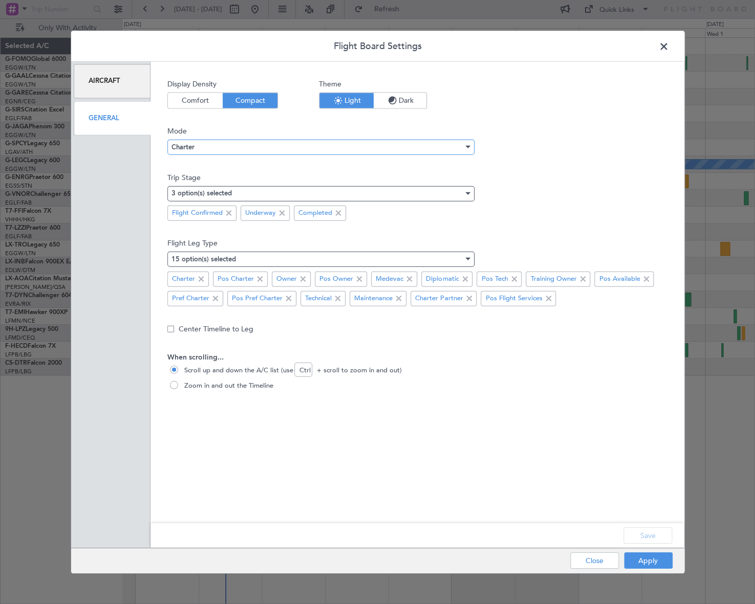
click at [233, 142] on div "Charter" at bounding box center [317, 146] width 292 height 15
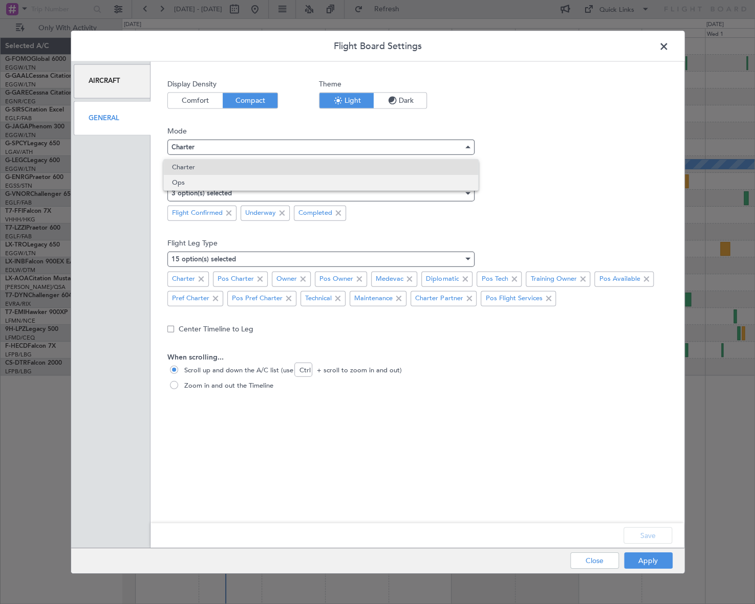
click at [185, 185] on span "Ops" at bounding box center [321, 182] width 298 height 15
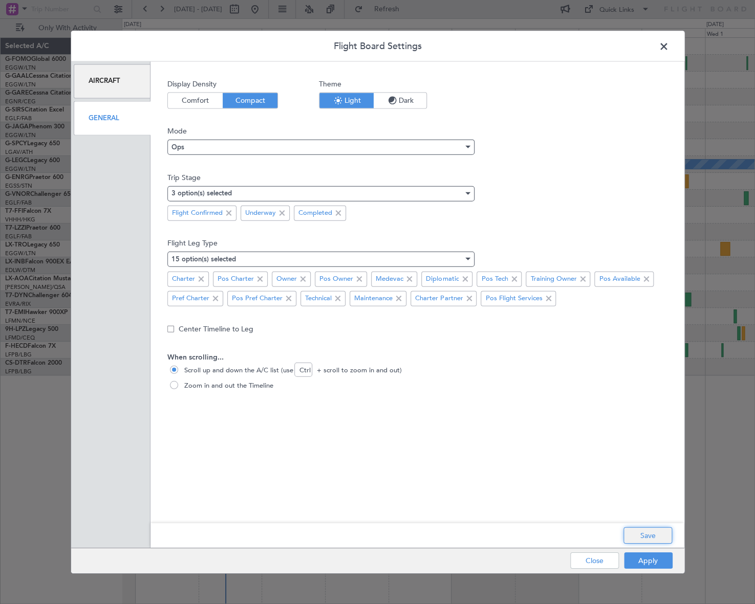
click at [651, 537] on button "Save" at bounding box center [647, 536] width 49 height 16
click at [658, 563] on button "Apply" at bounding box center [648, 561] width 49 height 16
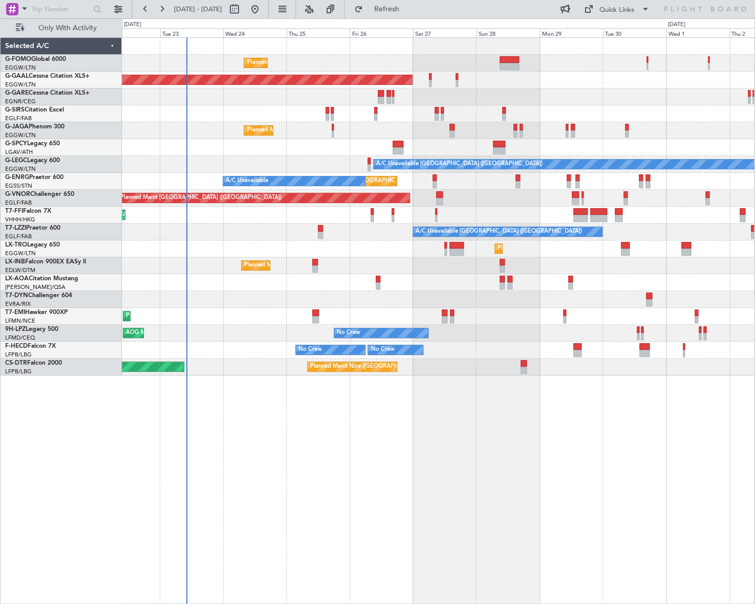
click at [219, 155] on div at bounding box center [438, 147] width 632 height 17
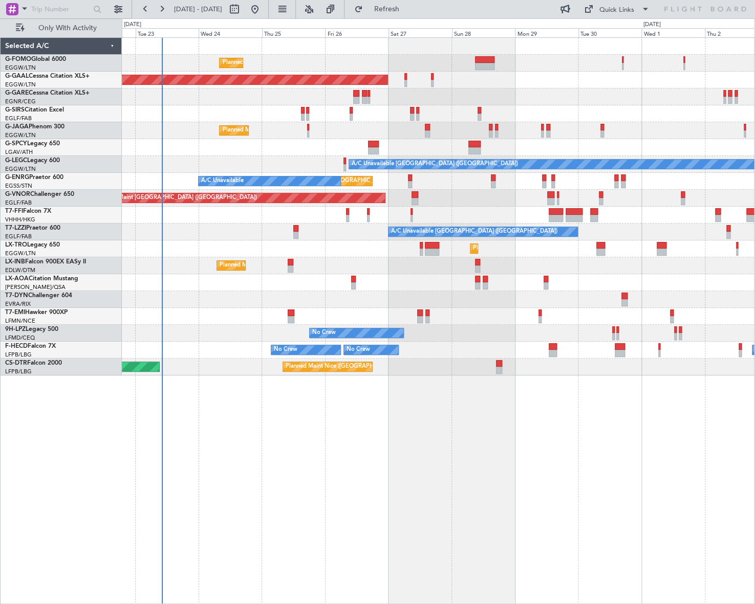
click at [183, 159] on div "A/C Unavailable [GEOGRAPHIC_DATA] ([GEOGRAPHIC_DATA]) A/C Unavailable" at bounding box center [438, 164] width 632 height 17
click at [61, 32] on button "Only With Activity" at bounding box center [61, 28] width 100 height 16
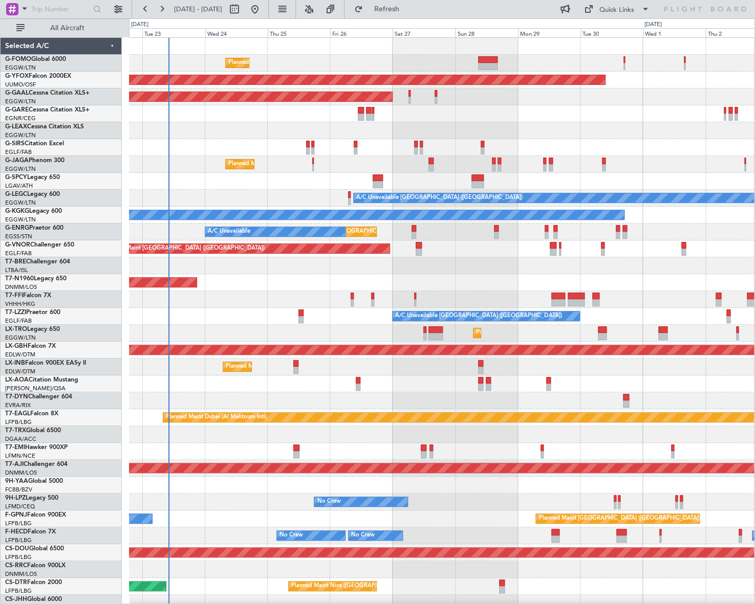
scroll to position [24, 0]
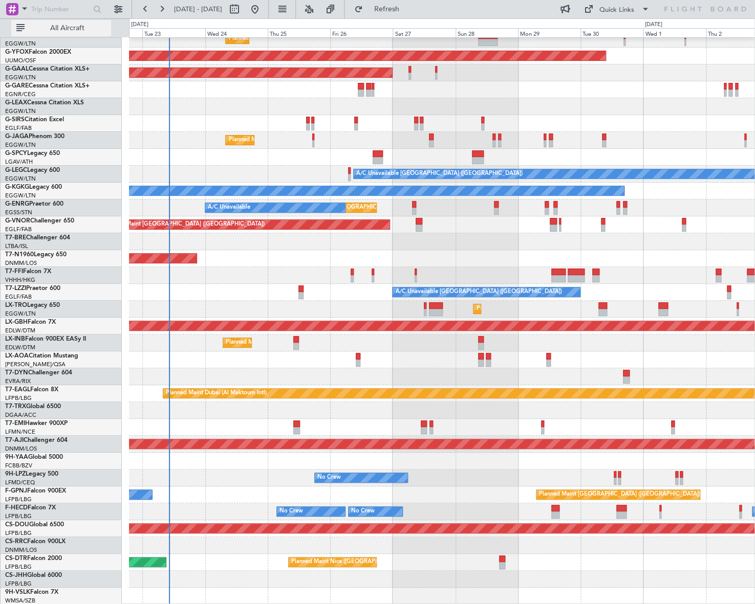
click at [64, 26] on span "All Aircraft" at bounding box center [67, 28] width 81 height 7
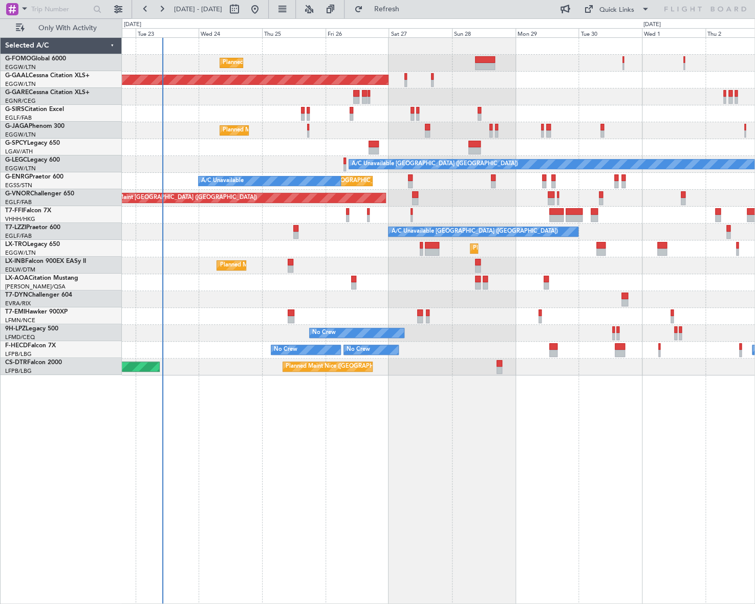
scroll to position [0, 0]
click at [258, 326] on div "Planned Maint London (Luton) Planned Maint Dusseldorf Owner Planned Maint Londo…" at bounding box center [438, 207] width 632 height 338
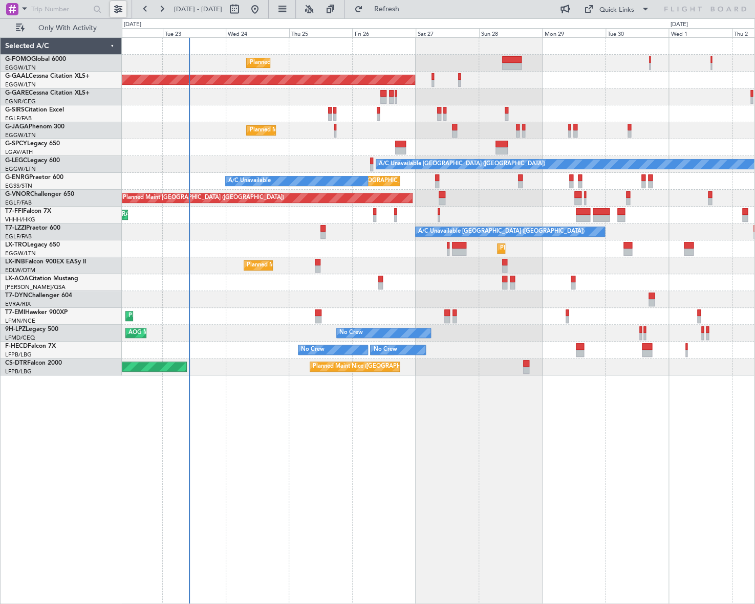
click at [117, 13] on button at bounding box center [118, 9] width 16 height 16
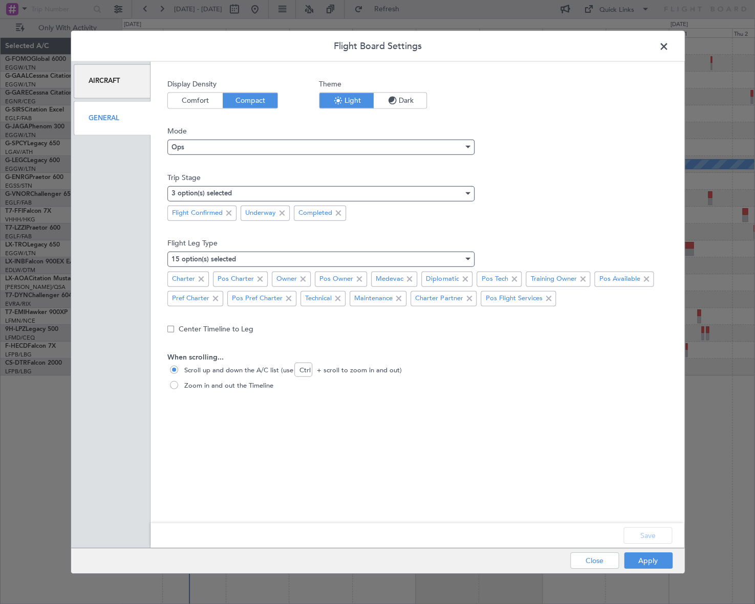
click at [127, 128] on div "General" at bounding box center [112, 118] width 77 height 34
click at [463, 194] on div at bounding box center [466, 193] width 7 height 8
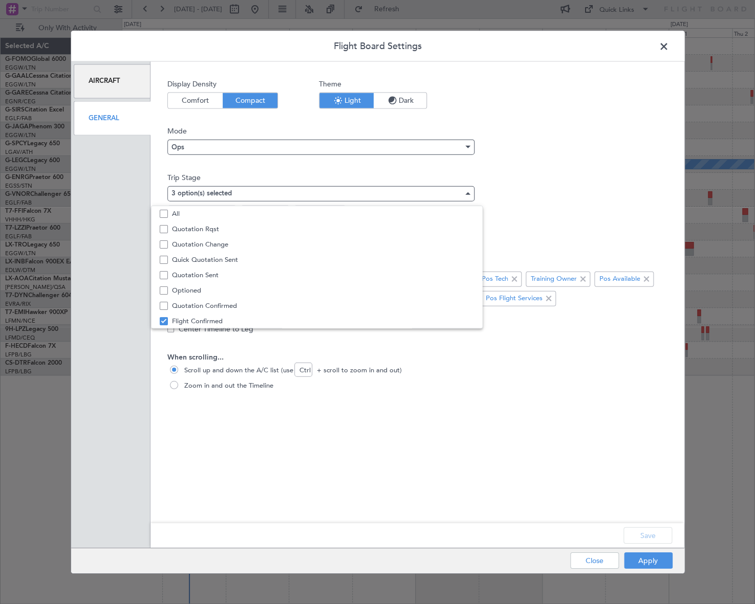
click at [663, 47] on div at bounding box center [377, 302] width 755 height 604
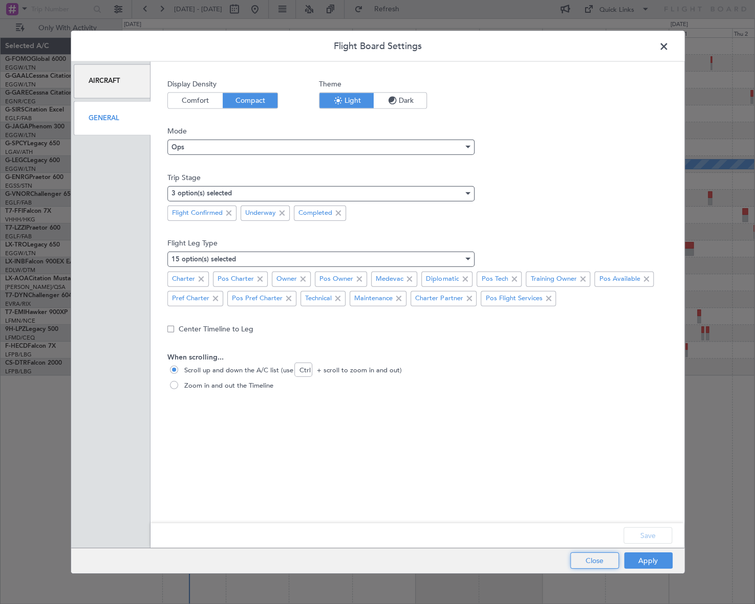
click at [610, 567] on button "Close" at bounding box center [594, 561] width 49 height 16
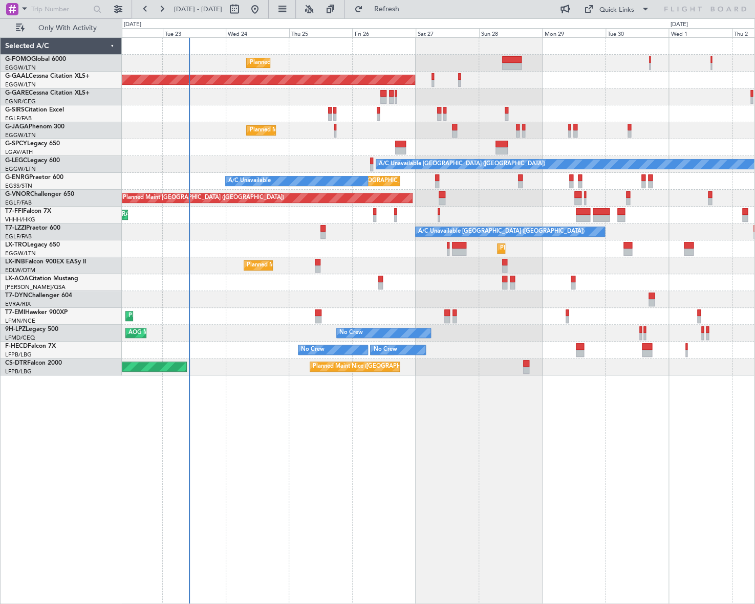
click at [232, 368] on div "Planned Maint Nice (Côte d'Azur Airport) AOG Maint Sofia" at bounding box center [438, 367] width 632 height 17
click at [311, 419] on div "Planned Maint London (Luton) Planned Maint Dusseldorf Owner Planned Maint Londo…" at bounding box center [438, 320] width 632 height 567
click at [306, 437] on div "Planned Maint London (Luton) Planned Maint Dusseldorf Owner Planned Maint Londo…" at bounding box center [438, 320] width 632 height 567
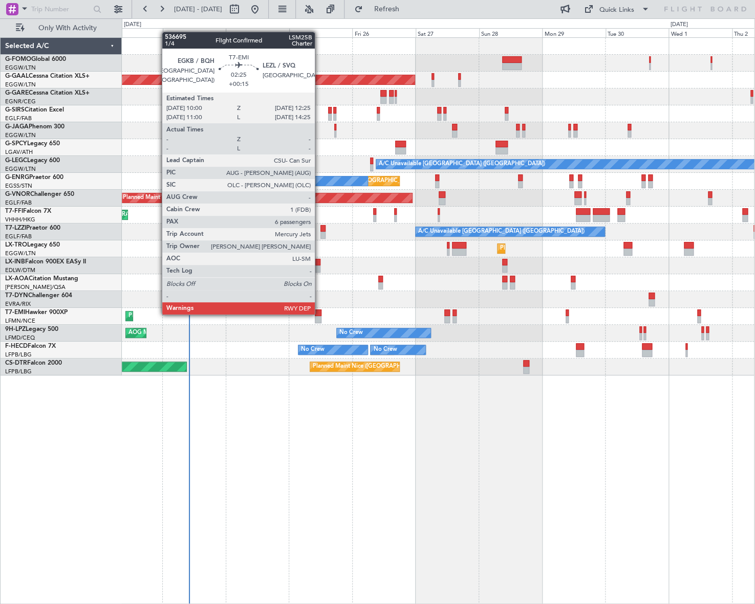
click at [319, 314] on div at bounding box center [318, 313] width 7 height 7
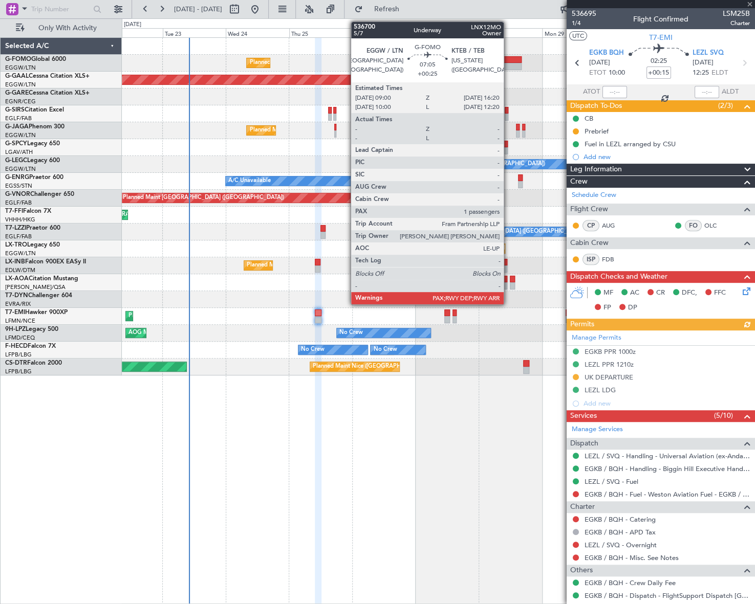
click at [508, 63] on div at bounding box center [511, 66] width 19 height 7
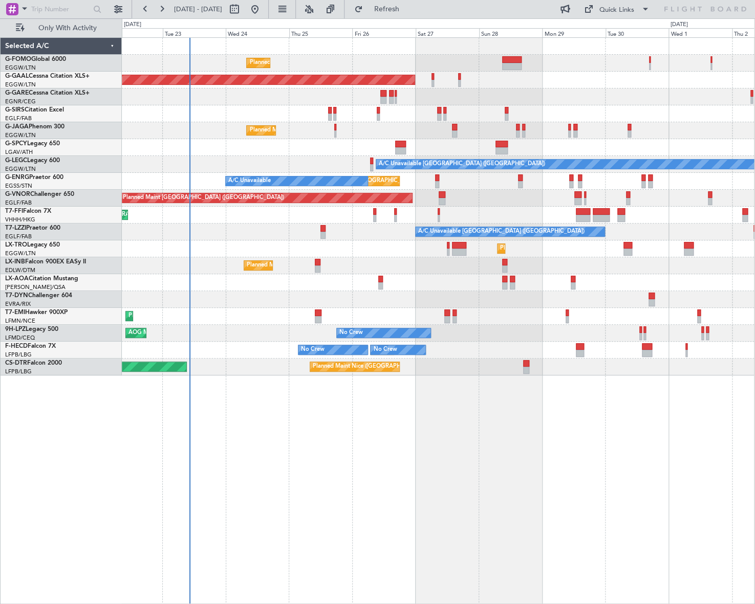
click at [386, 470] on div "Planned Maint London (Luton) Planned Maint Dusseldorf Owner Planned Maint Londo…" at bounding box center [438, 320] width 632 height 567
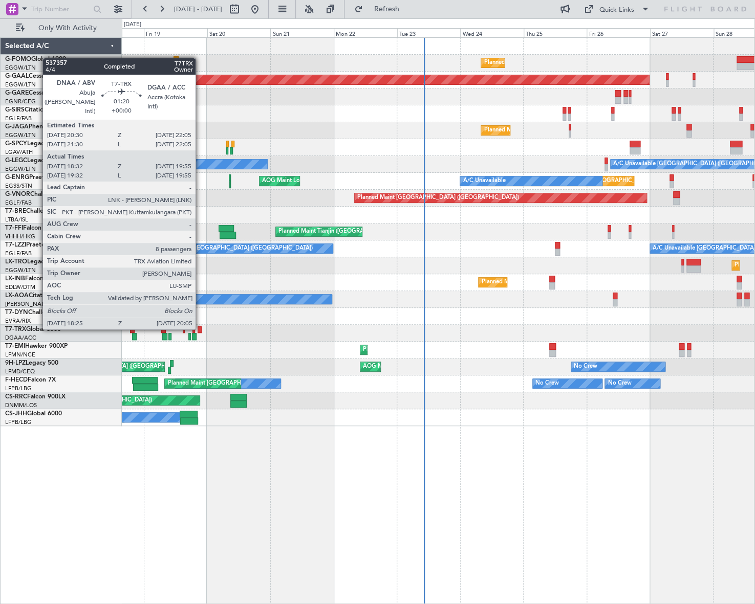
click at [200, 327] on div at bounding box center [199, 329] width 5 height 7
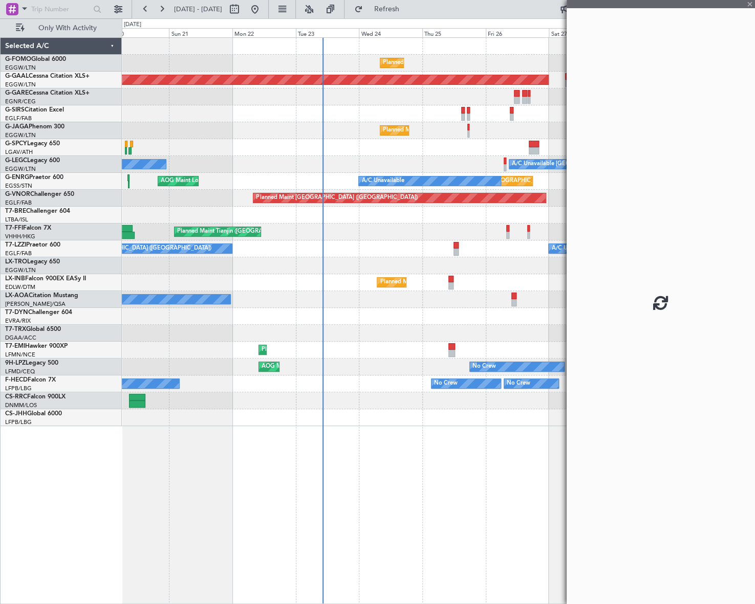
click at [300, 480] on div "Planned Maint London (Luton) Planned Maint Dusseldorf Unplanned Maint London (L…" at bounding box center [438, 320] width 633 height 567
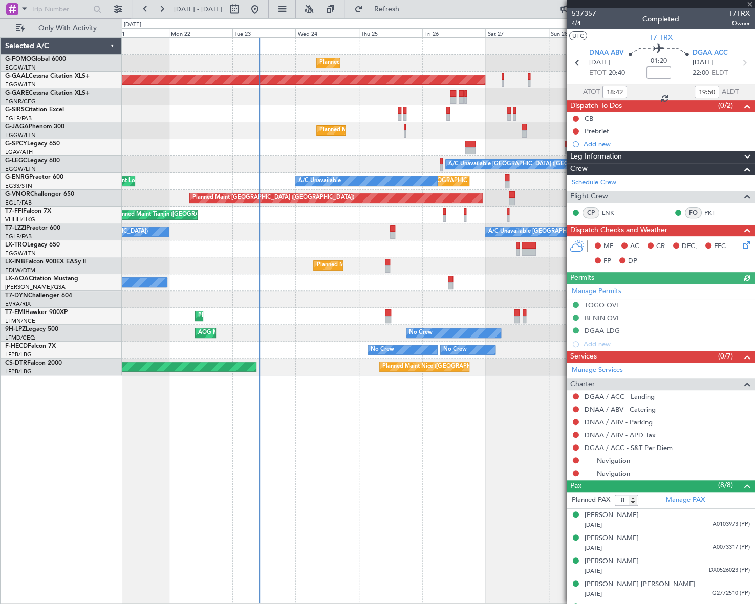
click at [201, 457] on div "Planned Maint London (Luton) Planned Maint Dusseldorf Unplanned Maint London (L…" at bounding box center [438, 320] width 633 height 567
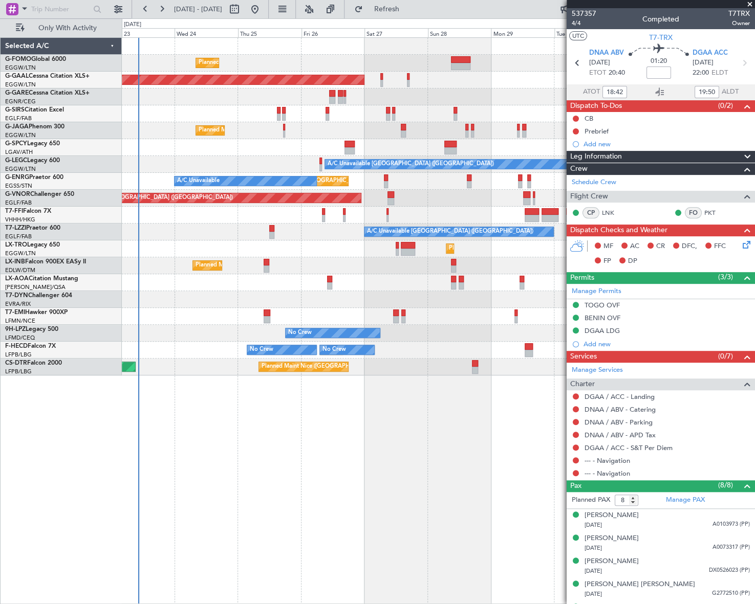
click at [270, 459] on div "Planned Maint London (Luton) Planned Maint Dusseldorf Owner Planned Maint Londo…" at bounding box center [438, 320] width 632 height 567
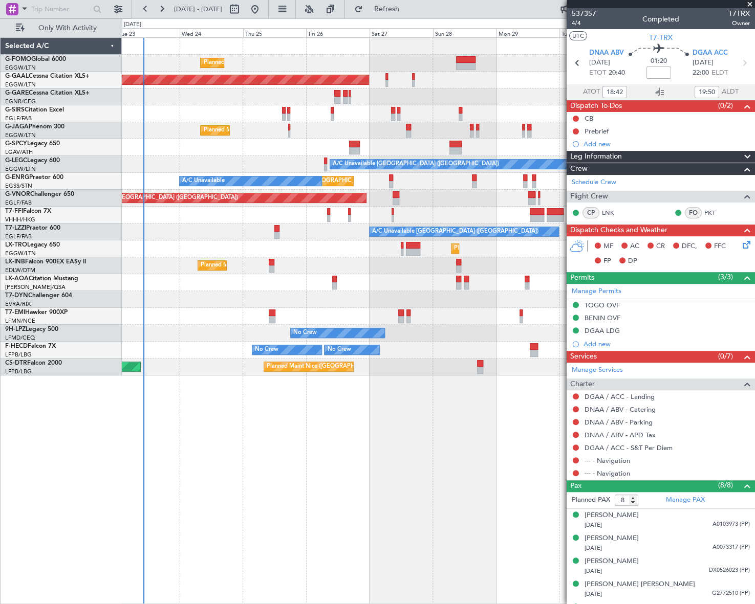
click at [413, 473] on div "Planned Maint London (Luton) Planned Maint Dusseldorf Owner Planned Maint Londo…" at bounding box center [438, 320] width 632 height 567
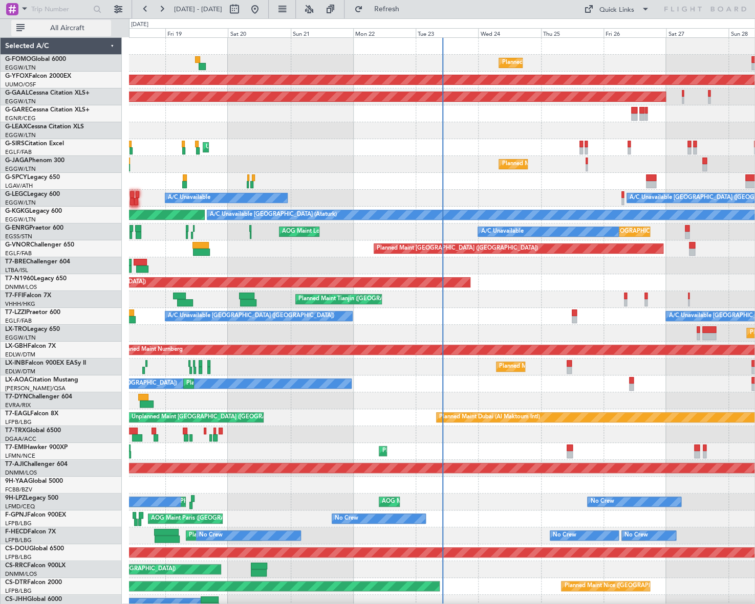
click at [78, 31] on span "All Aircraft" at bounding box center [67, 28] width 81 height 7
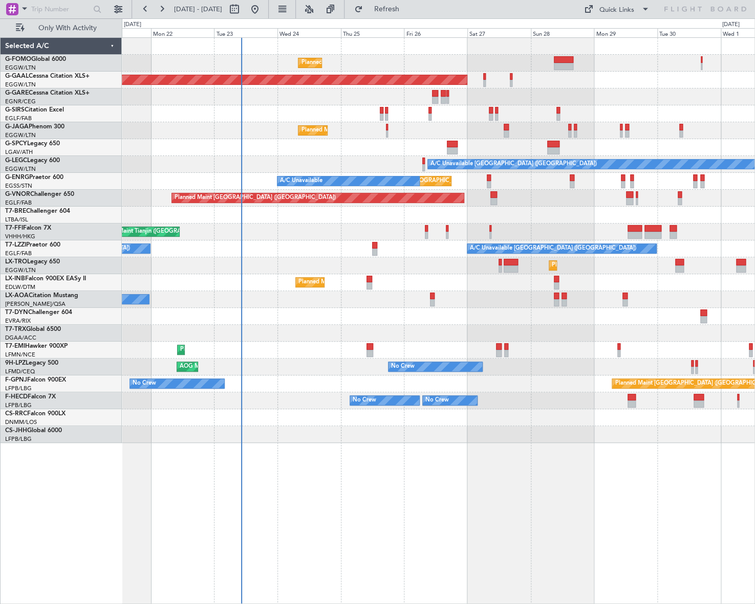
click at [244, 168] on div "Planned Maint London (Luton) Planned Maint Dusseldorf Unplanned Maint London (L…" at bounding box center [438, 240] width 632 height 405
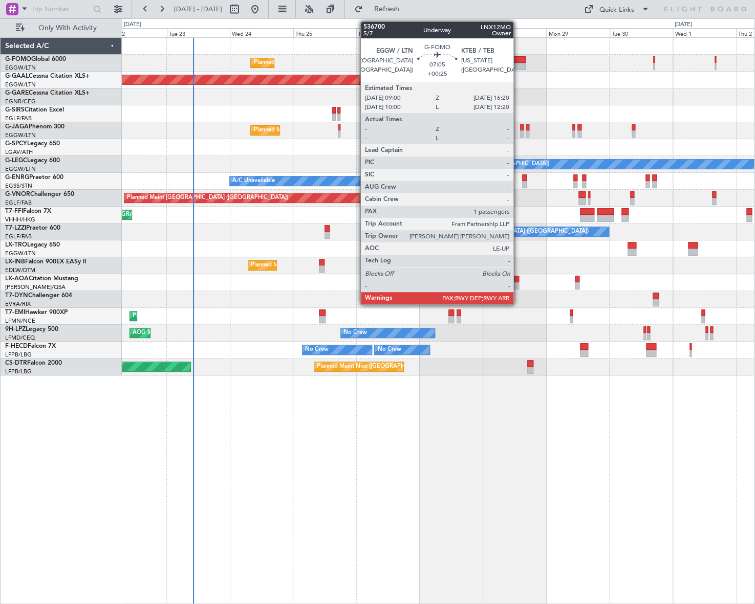
click at [519, 66] on div at bounding box center [515, 66] width 19 height 7
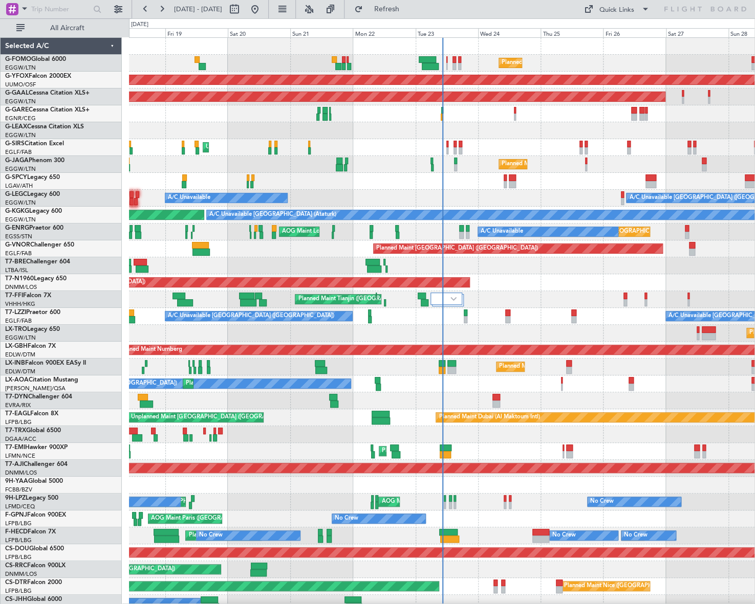
drag, startPoint x: 50, startPoint y: 29, endPoint x: 96, endPoint y: 48, distance: 50.5
click at [49, 29] on span "All Aircraft" at bounding box center [67, 28] width 81 height 7
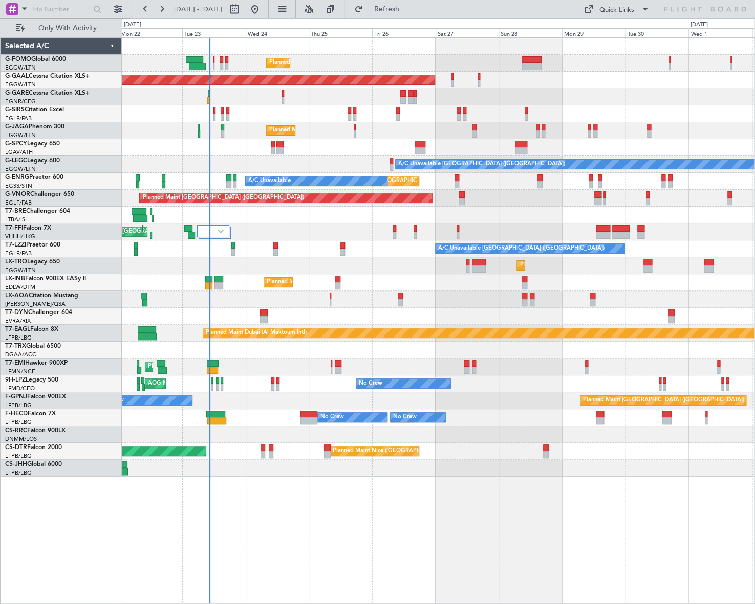
click at [313, 311] on div "Planned Maint [GEOGRAPHIC_DATA] ([GEOGRAPHIC_DATA]) Planned [GEOGRAPHIC_DATA] O…" at bounding box center [438, 257] width 632 height 439
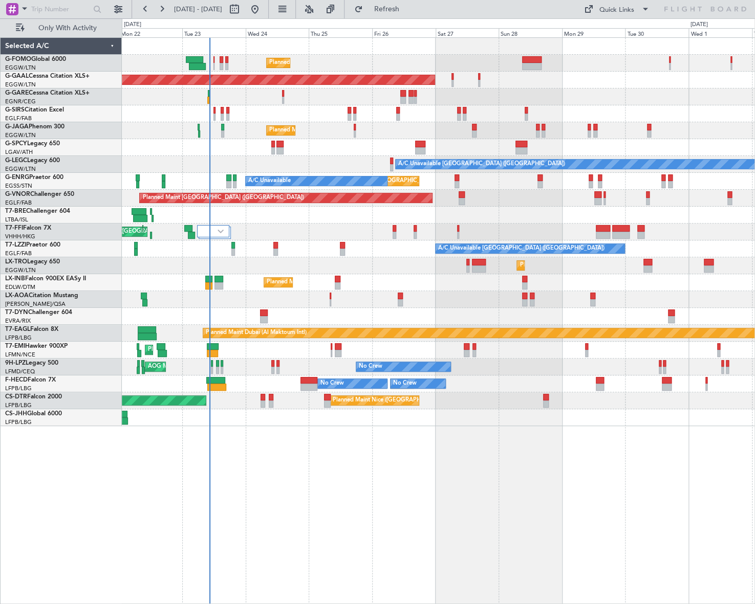
click at [328, 443] on div "Planned Maint [GEOGRAPHIC_DATA] ([GEOGRAPHIC_DATA]) Planned [GEOGRAPHIC_DATA] O…" at bounding box center [438, 320] width 633 height 567
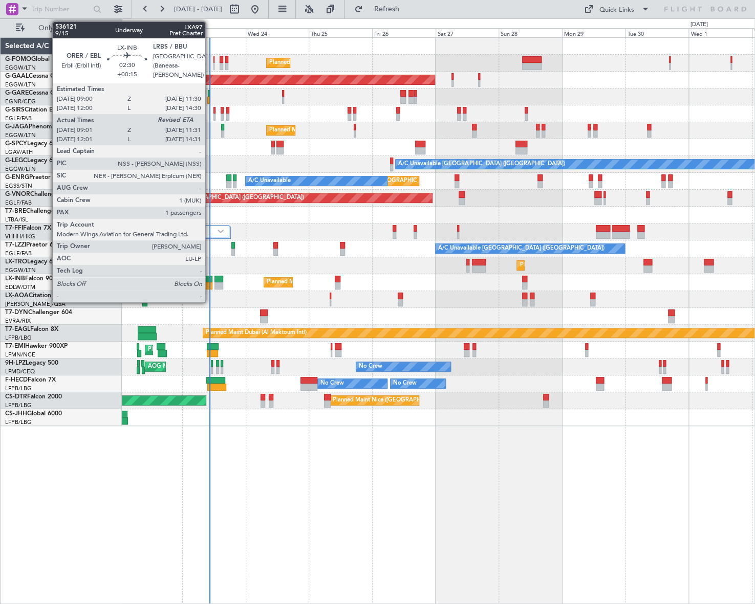
click at [210, 276] on div at bounding box center [208, 279] width 7 height 7
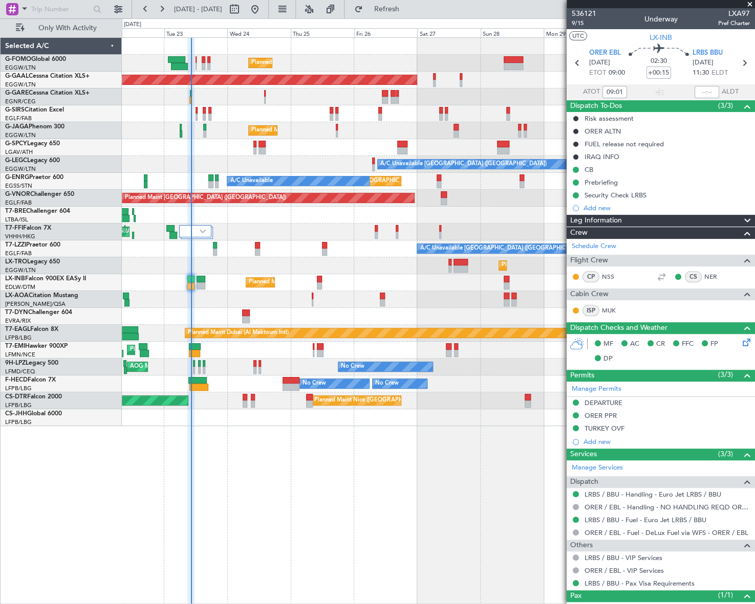
click at [215, 158] on div "A/C Unavailable [GEOGRAPHIC_DATA] ([GEOGRAPHIC_DATA]) A/C Unavailable" at bounding box center [438, 164] width 632 height 17
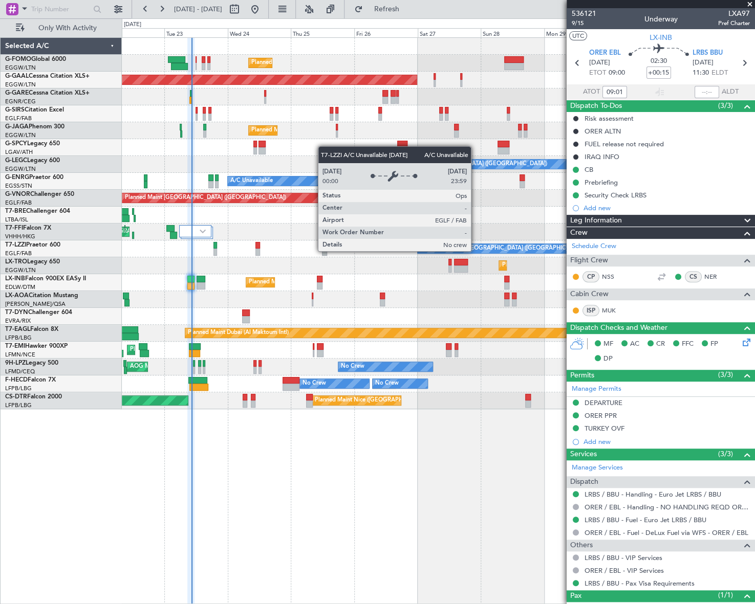
click at [65, 332] on div "Planned Maint [GEOGRAPHIC_DATA] ([GEOGRAPHIC_DATA]) Planned [GEOGRAPHIC_DATA] O…" at bounding box center [377, 311] width 755 height 586
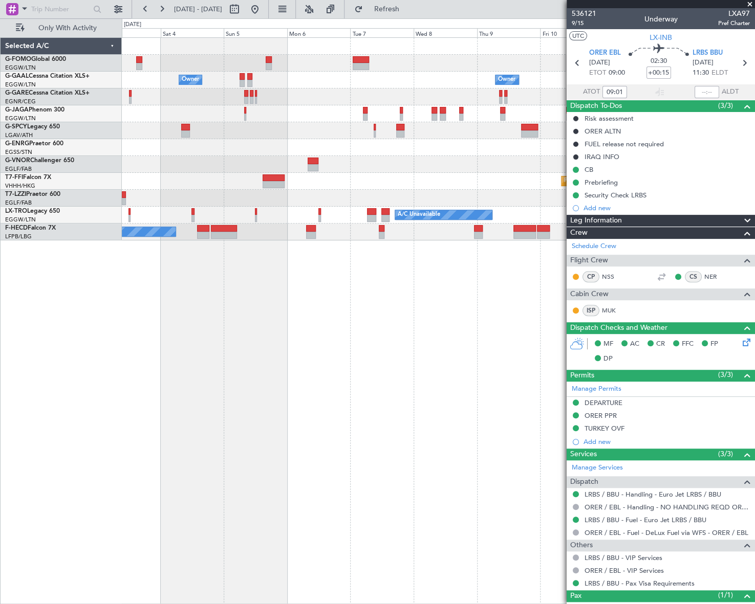
click at [394, 380] on div "Owner Owner Owner Owner [GEOGRAPHIC_DATA] ([GEOGRAPHIC_DATA]) Owner Planned Mai…" at bounding box center [438, 320] width 633 height 567
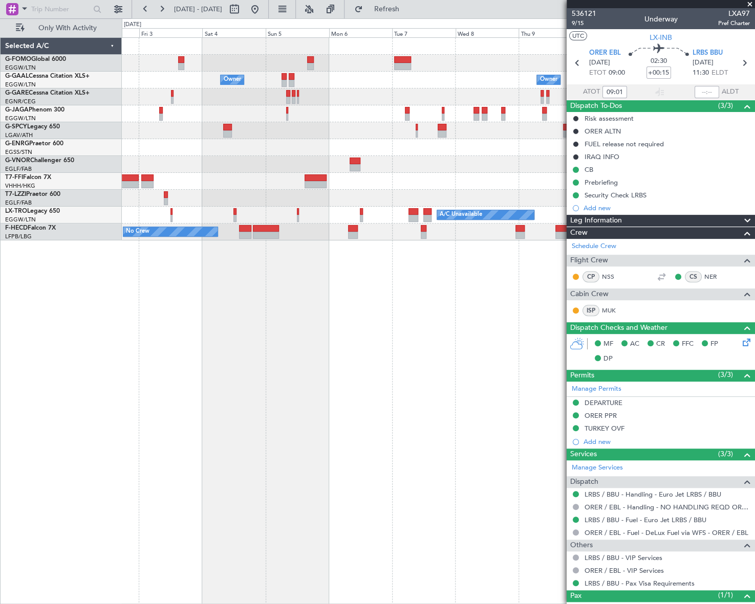
click at [539, 365] on div "Owner Owner Owner Owner [GEOGRAPHIC_DATA] ([GEOGRAPHIC_DATA]) Planned Maint Gen…" at bounding box center [438, 320] width 632 height 567
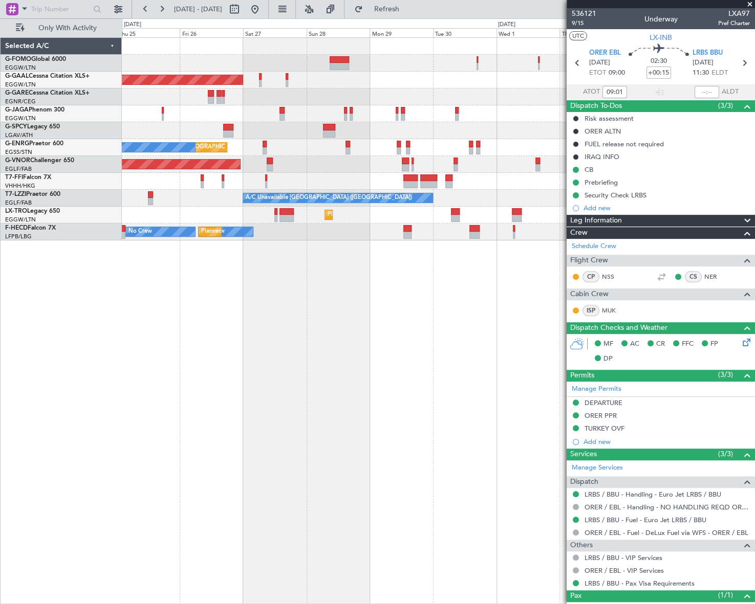
click at [435, 362] on div "Planned Maint [GEOGRAPHIC_DATA] ([GEOGRAPHIC_DATA]) Owner Planned [GEOGRAPHIC_D…" at bounding box center [438, 320] width 633 height 567
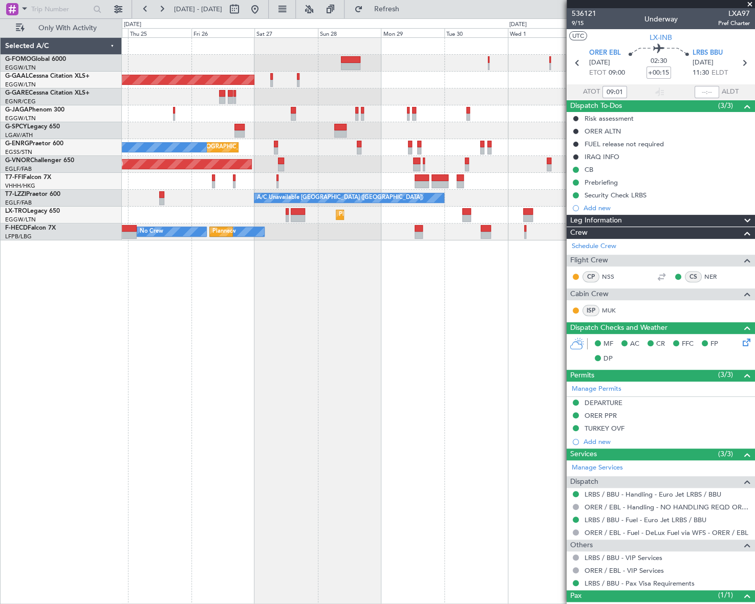
click at [583, 340] on fb-app "[DATE] - [DATE] Refresh Quick Links Only With Activity Planned Maint [GEOGRAPHI…" at bounding box center [377, 306] width 755 height 597
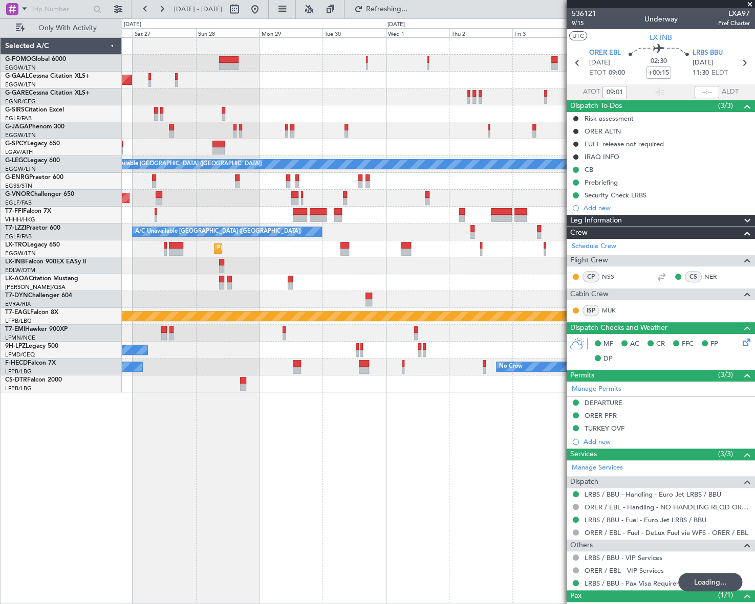
click at [127, 365] on div "Planned Maint [GEOGRAPHIC_DATA] ([GEOGRAPHIC_DATA]) Planned [GEOGRAPHIC_DATA] O…" at bounding box center [377, 311] width 755 height 586
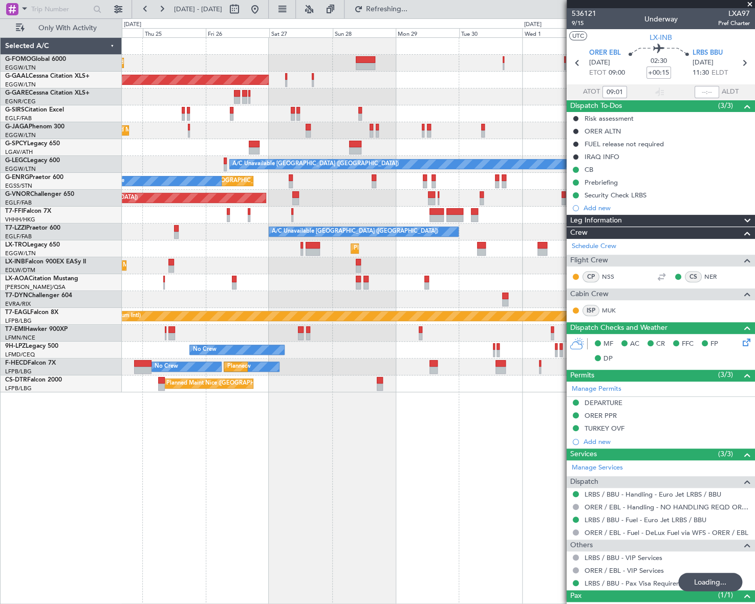
click at [312, 402] on div "Planned Maint [GEOGRAPHIC_DATA] ([GEOGRAPHIC_DATA]) Planned [GEOGRAPHIC_DATA] O…" at bounding box center [438, 320] width 632 height 567
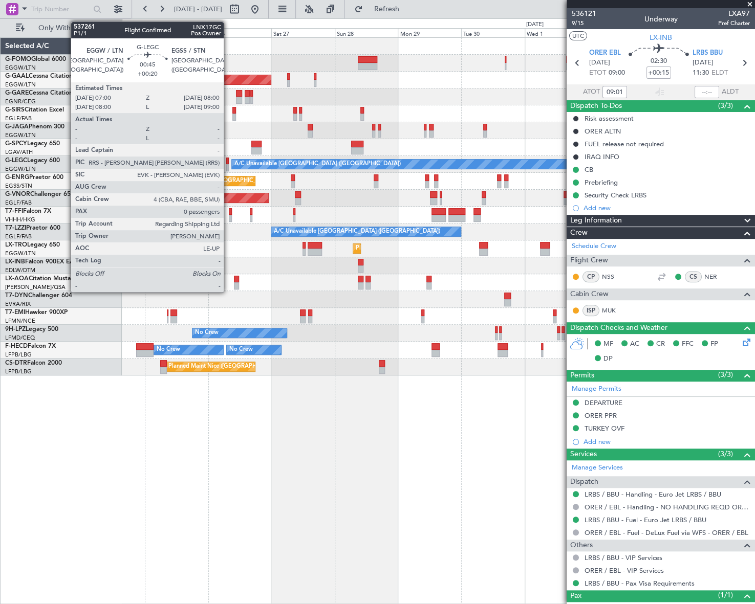
click at [228, 161] on div at bounding box center [227, 161] width 3 height 7
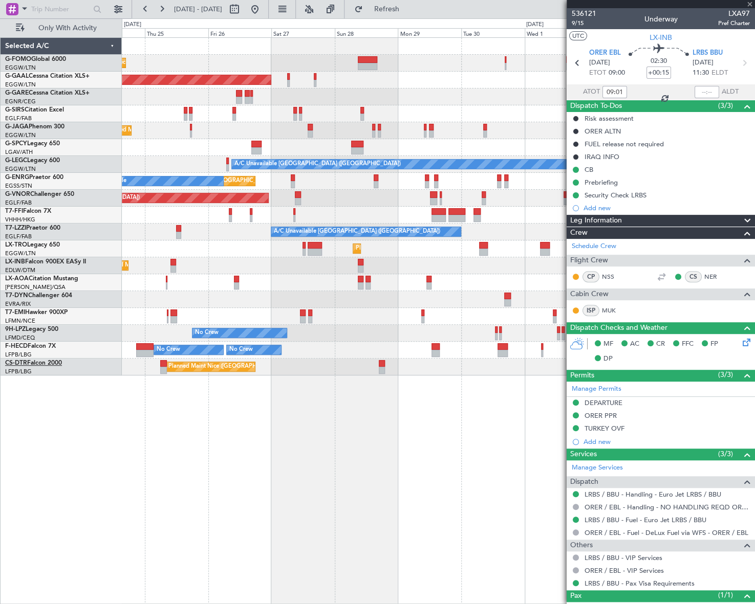
type input "+00:20"
type input "0"
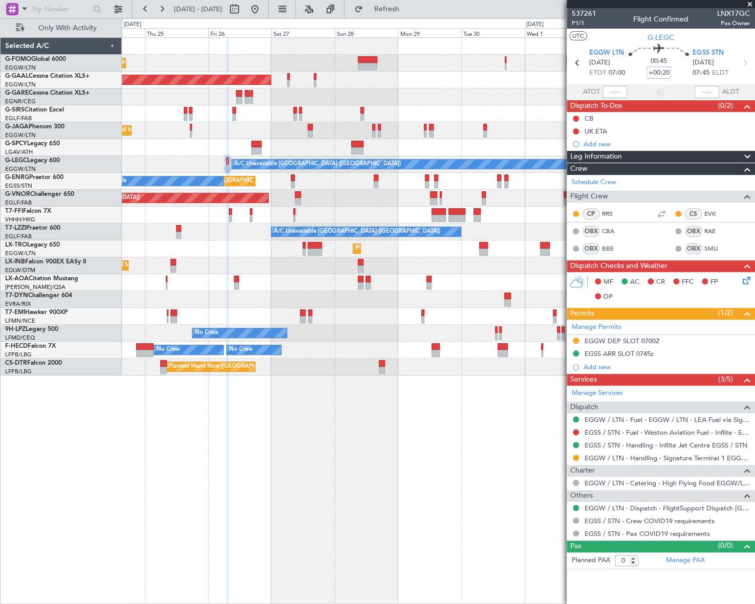
click at [736, 10] on span "LNX17GC" at bounding box center [733, 13] width 33 height 11
copy span "LNX17GC"
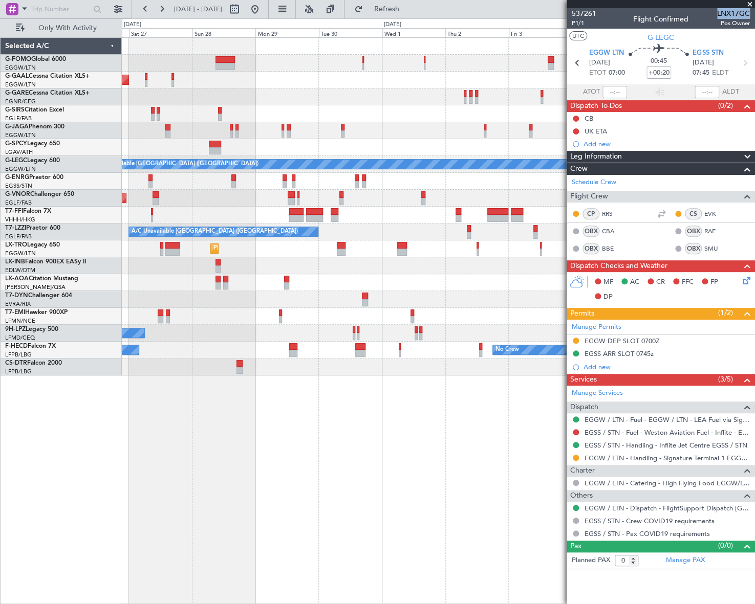
click at [265, 418] on div "Planned Maint [GEOGRAPHIC_DATA] ([GEOGRAPHIC_DATA]) Planned [GEOGRAPHIC_DATA] O…" at bounding box center [438, 320] width 632 height 567
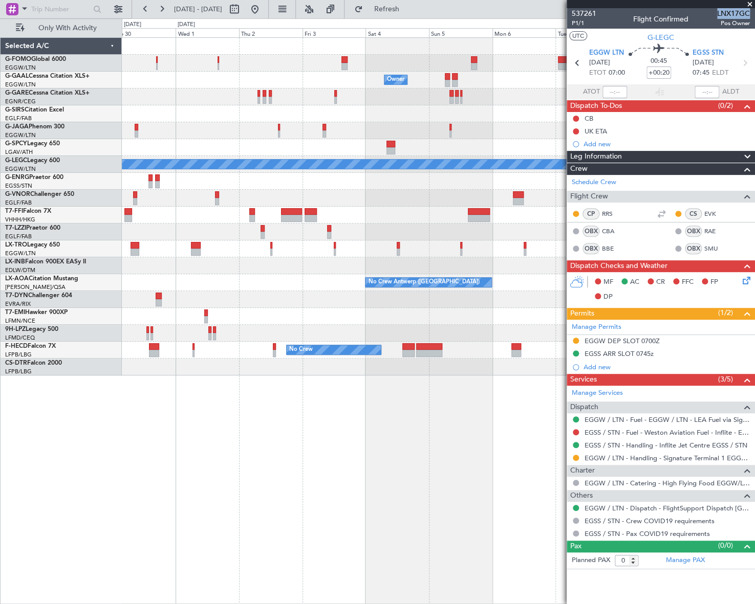
click at [135, 474] on div "Owner Owner Owner A/C Unavailable [GEOGRAPHIC_DATA] ([GEOGRAPHIC_DATA]) Planned…" at bounding box center [438, 320] width 633 height 567
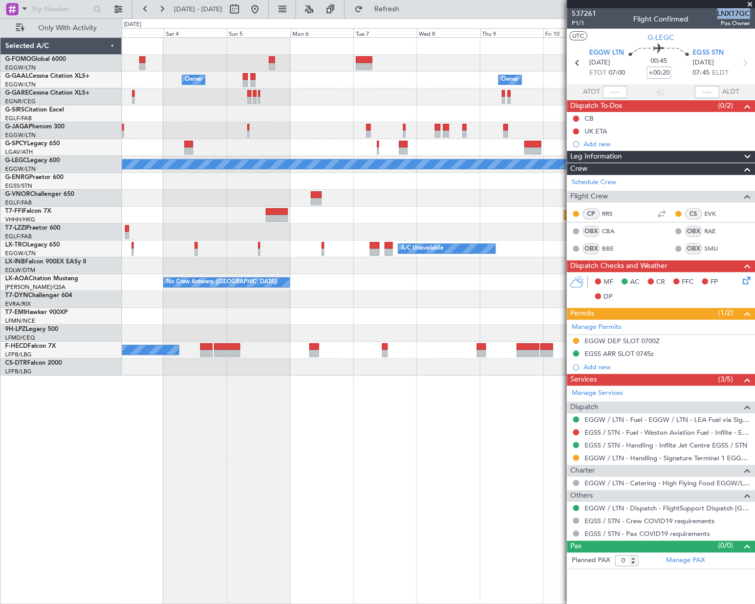
click at [153, 492] on div "Owner Owner Owner Owner [GEOGRAPHIC_DATA] ([GEOGRAPHIC_DATA]) Owner A/C Unavail…" at bounding box center [438, 320] width 632 height 567
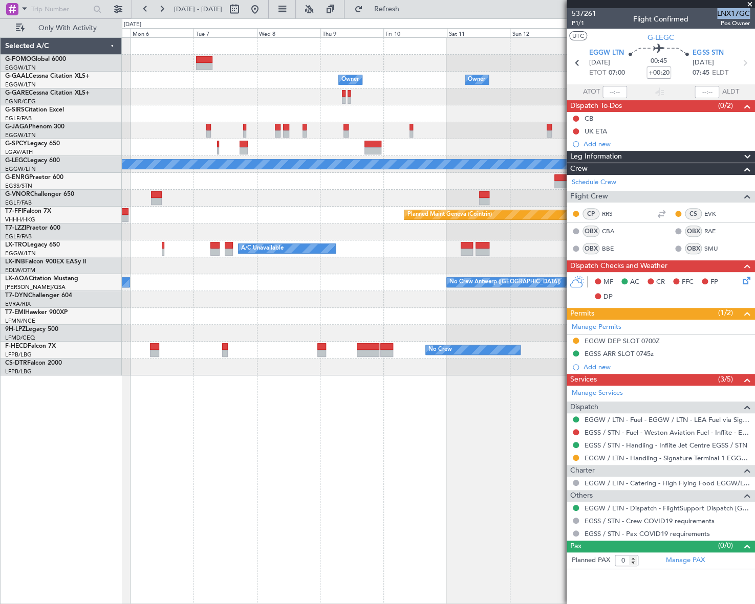
click at [185, 480] on div "Owner Owner Owner [GEOGRAPHIC_DATA] ([GEOGRAPHIC_DATA]) Owner Owner Owner No Cr…" at bounding box center [438, 320] width 632 height 567
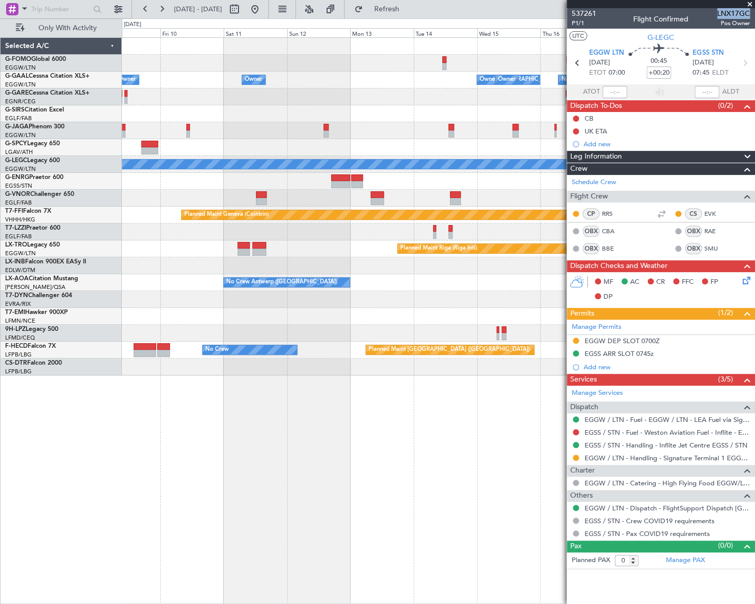
click at [51, 513] on div "Owner Owner Owner [GEOGRAPHIC_DATA] ([GEOGRAPHIC_DATA]) Owner Owner No Crew Own…" at bounding box center [377, 311] width 755 height 586
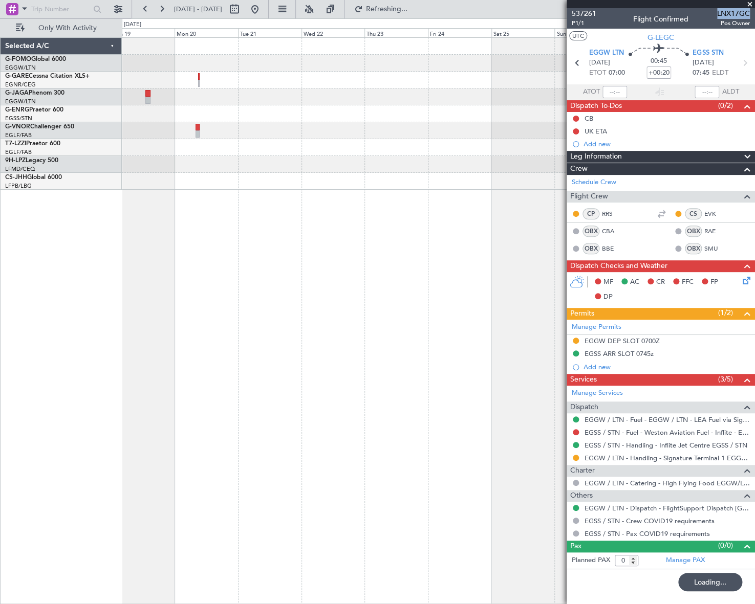
click at [86, 482] on div "Selected A/C G-FOMO Global 6000 EGGW/LTN [GEOGRAPHIC_DATA] ([GEOGRAPHIC_DATA]) …" at bounding box center [377, 311] width 755 height 586
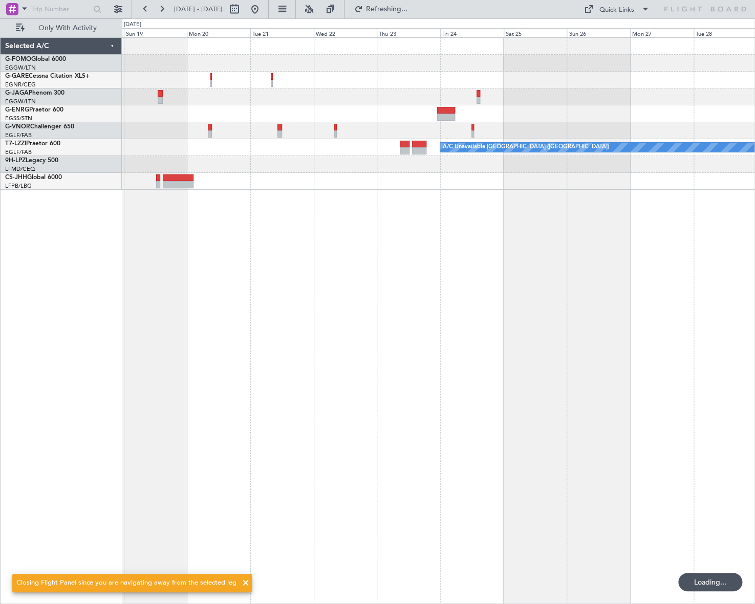
click at [331, 393] on div "A/C Unavailable [GEOGRAPHIC_DATA] ([GEOGRAPHIC_DATA])" at bounding box center [438, 320] width 633 height 567
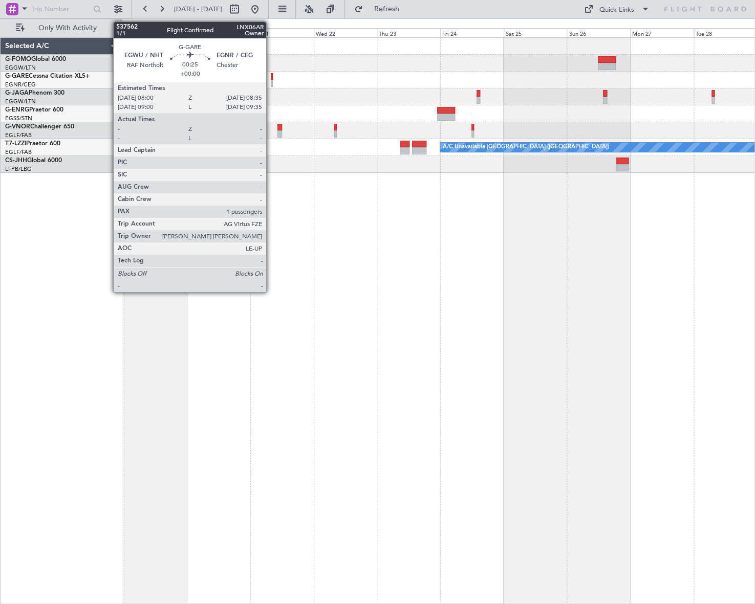
click at [271, 76] on div at bounding box center [272, 76] width 2 height 7
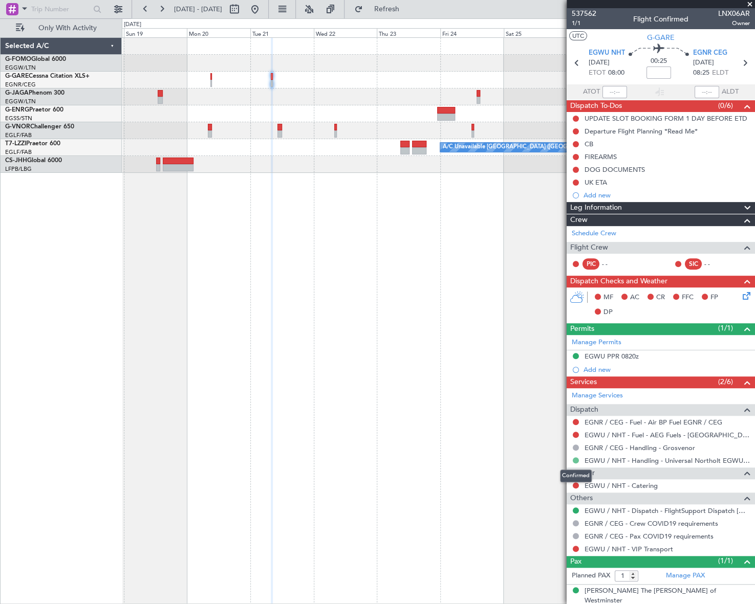
click at [575, 459] on button at bounding box center [576, 460] width 6 height 6
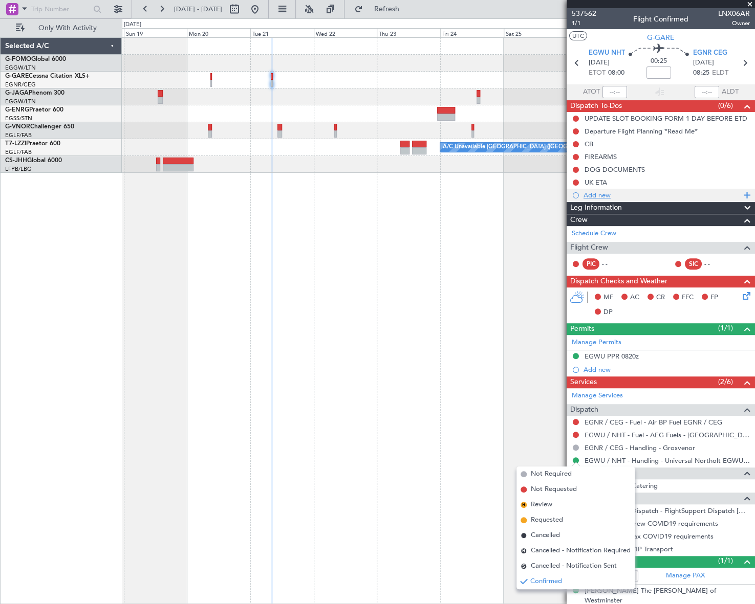
click at [589, 195] on div "Add new" at bounding box center [661, 195] width 157 height 9
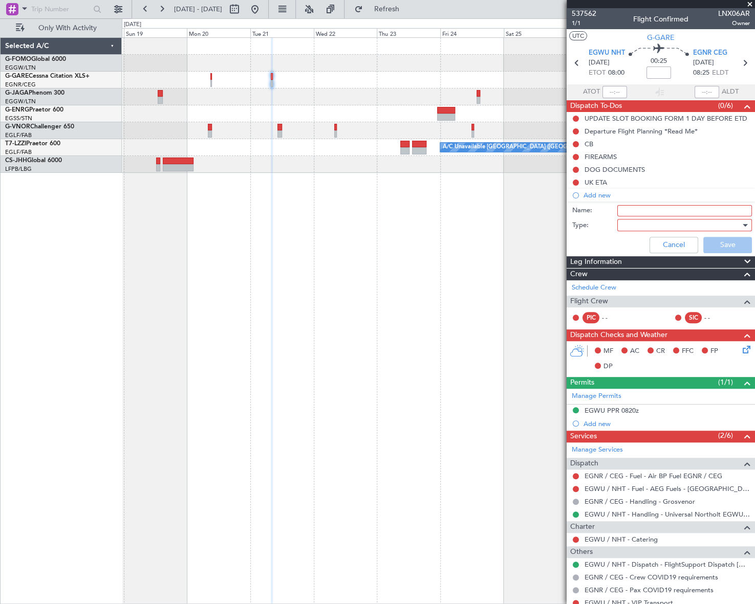
click at [622, 209] on input "Name:" at bounding box center [684, 210] width 135 height 11
type input "EGWU closed [DATE]"
click at [655, 225] on div at bounding box center [680, 224] width 119 height 15
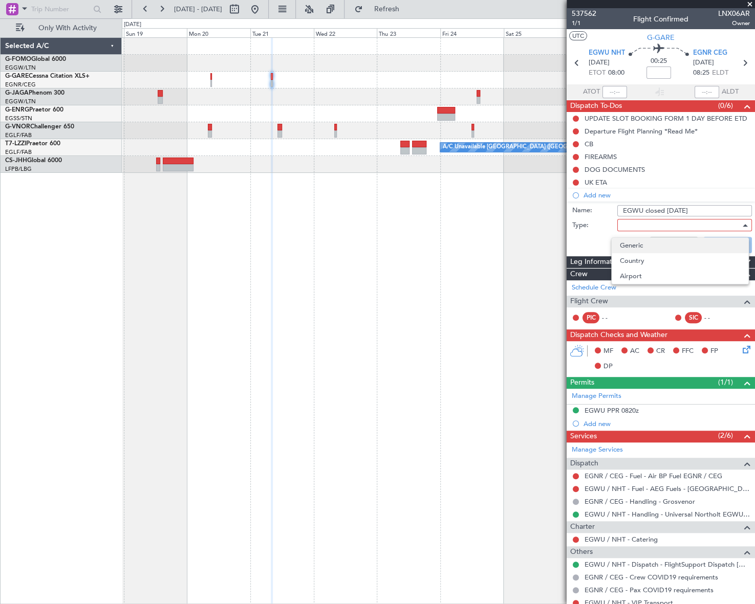
click at [666, 243] on span "Generic" at bounding box center [680, 245] width 120 height 15
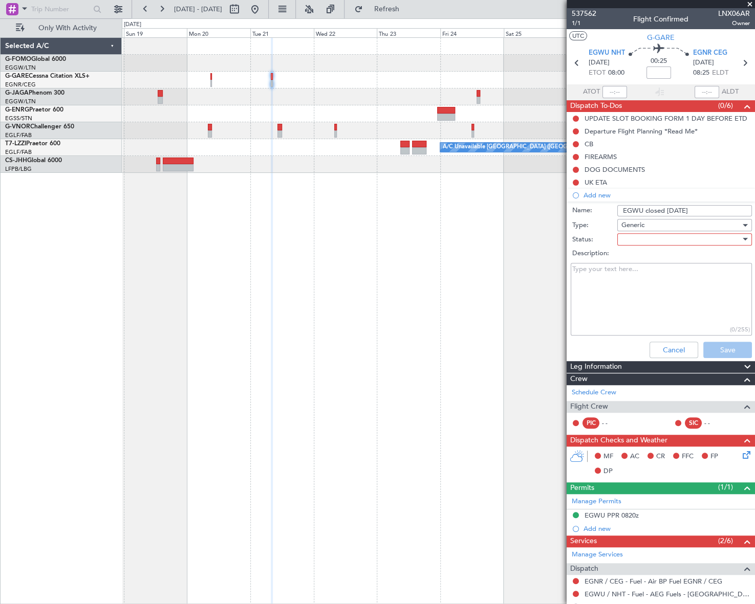
click at [632, 293] on textarea "Description:" at bounding box center [660, 299] width 181 height 73
paste textarea "It’s with regret that on the [DATE]. [GEOGRAPHIC_DATA] will be closed for all c…"
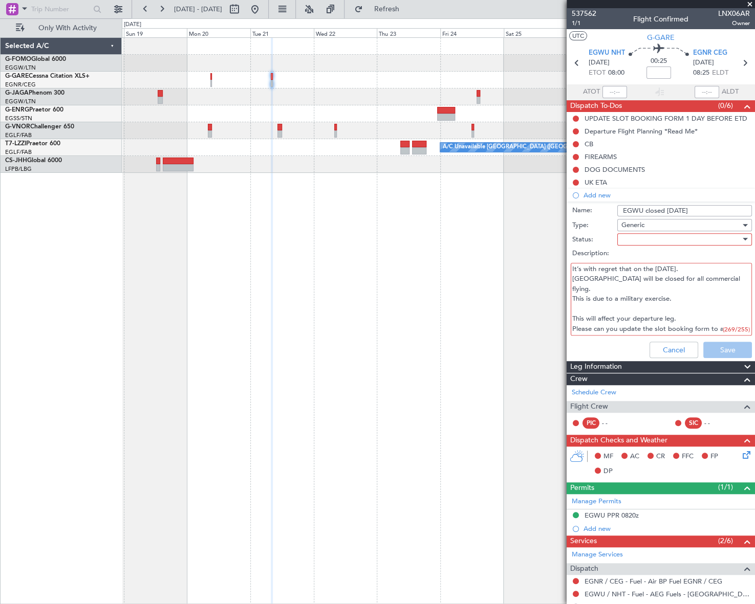
scroll to position [9, 0]
click at [655, 237] on div at bounding box center [680, 239] width 119 height 15
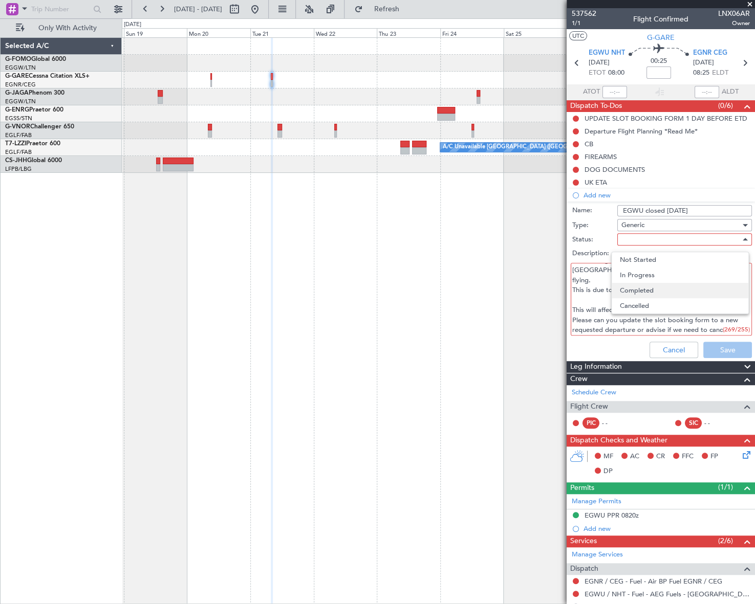
click at [648, 292] on span "Completed" at bounding box center [680, 290] width 120 height 15
click at [724, 351] on div "Cancel Save" at bounding box center [657, 350] width 193 height 25
click at [688, 221] on div "Generic" at bounding box center [680, 224] width 119 height 15
click at [691, 227] on div at bounding box center [377, 302] width 755 height 604
click at [696, 238] on div "Completed" at bounding box center [680, 239] width 119 height 15
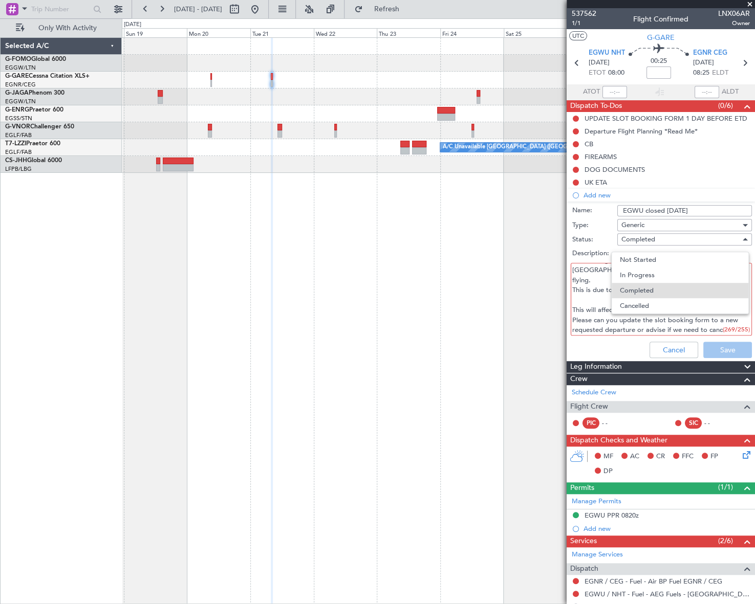
click at [696, 238] on div at bounding box center [377, 302] width 755 height 604
drag, startPoint x: 573, startPoint y: 296, endPoint x: 726, endPoint y: 323, distance: 155.9
click at [726, 323] on textarea "It’s with regret that on the [DATE]. [GEOGRAPHIC_DATA] will be closed for all c…" at bounding box center [660, 299] width 181 height 73
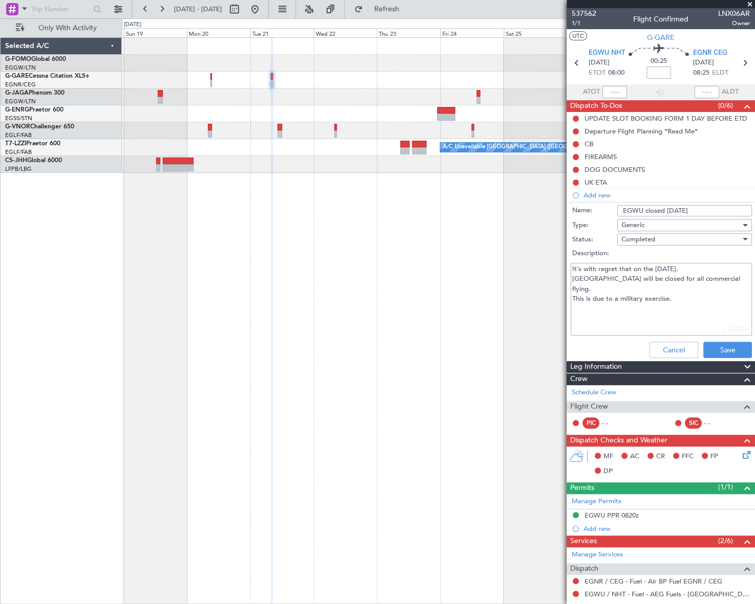
scroll to position [0, 0]
type textarea "It’s with regret that on the [DATE]. [GEOGRAPHIC_DATA] will be closed for all c…"
click at [720, 352] on button "Save" at bounding box center [727, 350] width 49 height 16
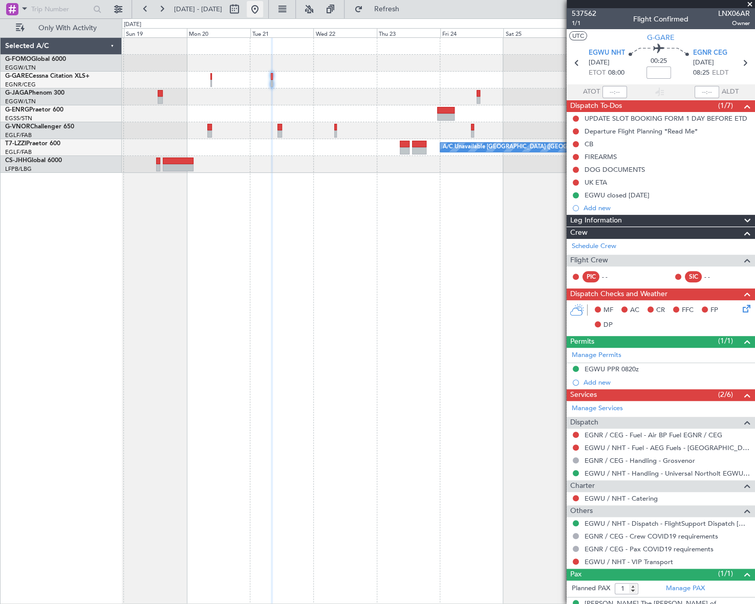
click at [263, 7] on button at bounding box center [255, 9] width 16 height 16
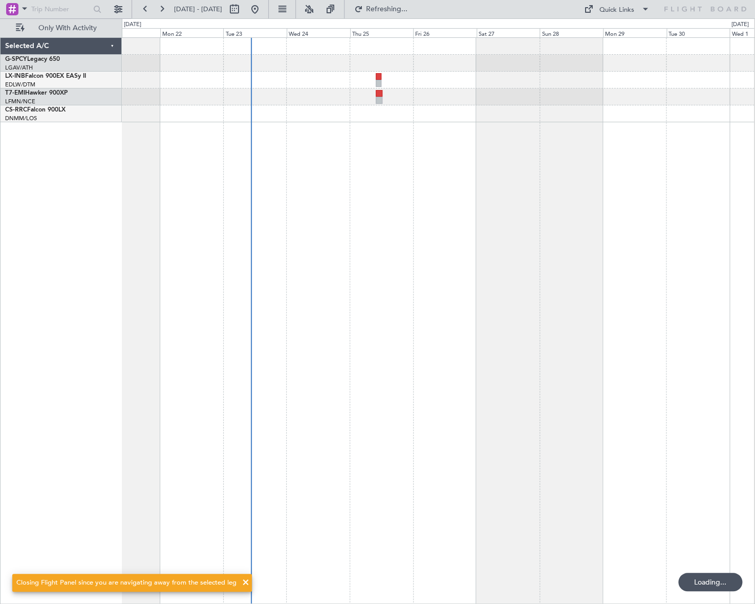
click at [203, 315] on div at bounding box center [438, 320] width 632 height 567
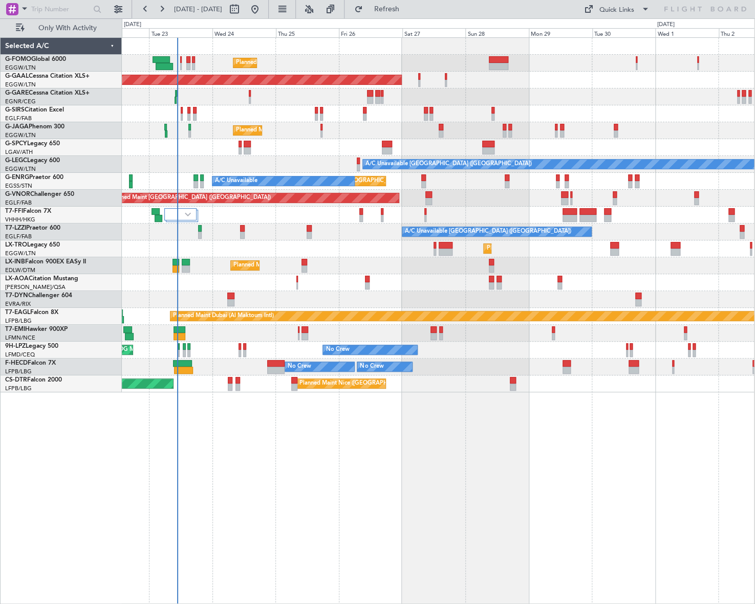
click at [339, 450] on div "Planned Maint [GEOGRAPHIC_DATA] ([GEOGRAPHIC_DATA]) Planned [GEOGRAPHIC_DATA] O…" at bounding box center [438, 320] width 632 height 567
